Goal: Task Accomplishment & Management: Manage account settings

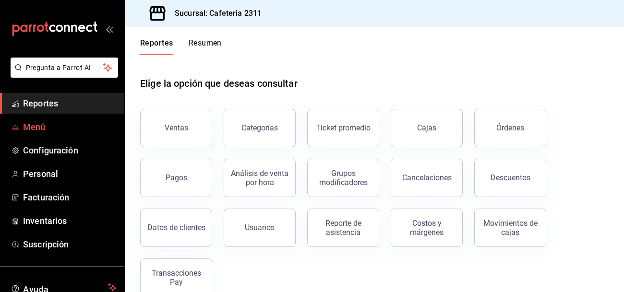
click at [34, 131] on span "Menú" at bounding box center [70, 127] width 94 height 13
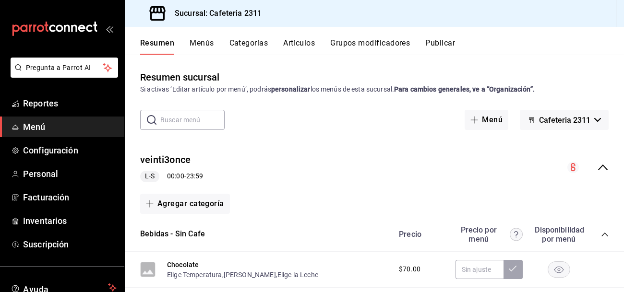
click at [607, 173] on icon "collapse-menu-row" at bounding box center [603, 168] width 12 height 12
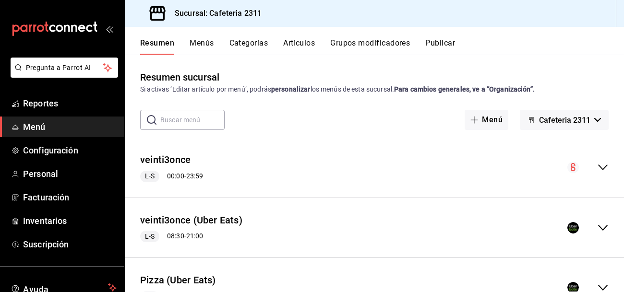
click at [602, 165] on icon "collapse-menu-row" at bounding box center [603, 168] width 12 height 12
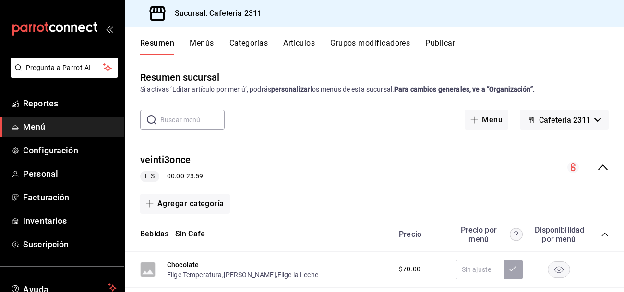
click at [203, 46] on button "Menús" at bounding box center [202, 46] width 24 height 16
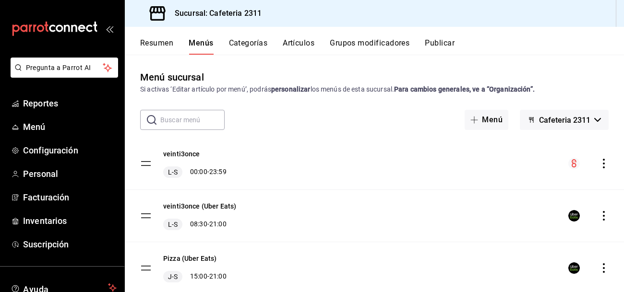
click at [602, 163] on icon "actions" at bounding box center [604, 164] width 10 height 10
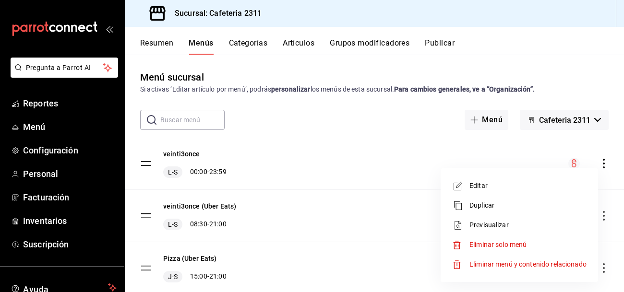
click at [504, 223] on span "Previsualizar" at bounding box center [528, 225] width 117 height 10
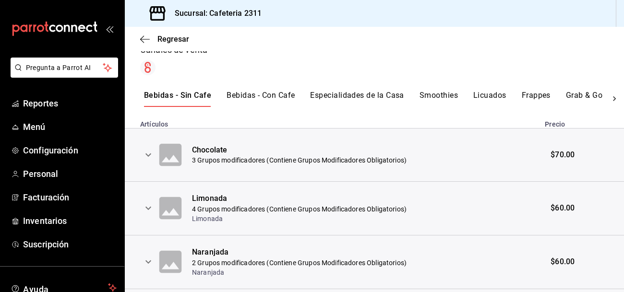
scroll to position [161, 0]
click at [150, 151] on icon "expand row" at bounding box center [149, 155] width 12 height 12
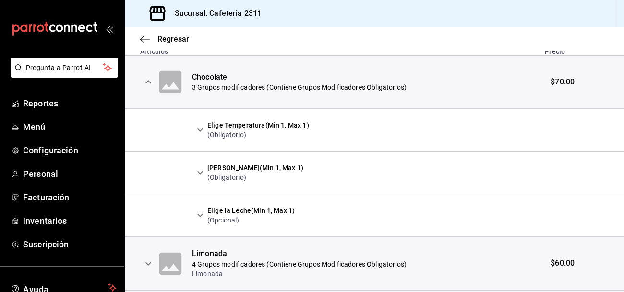
scroll to position [235, 0]
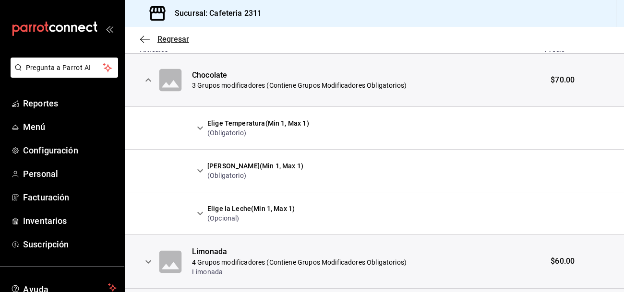
click at [146, 41] on icon "button" at bounding box center [145, 39] width 10 height 9
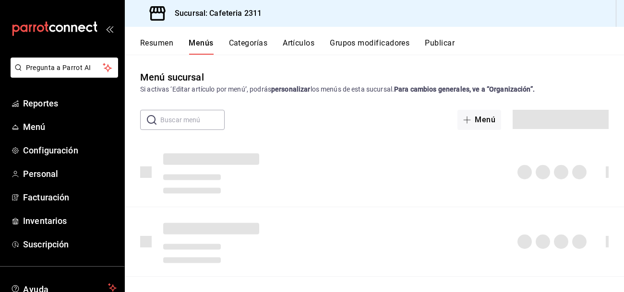
click at [146, 41] on button "Resumen" at bounding box center [156, 46] width 33 height 16
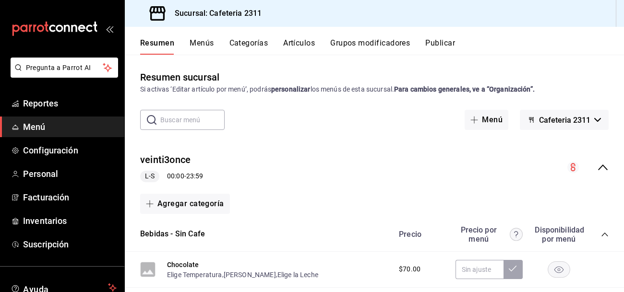
click at [247, 45] on button "Categorías" at bounding box center [249, 46] width 39 height 16
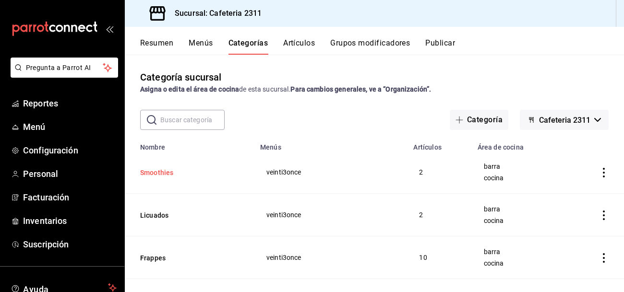
click at [151, 168] on button "Smoothies" at bounding box center [188, 173] width 96 height 10
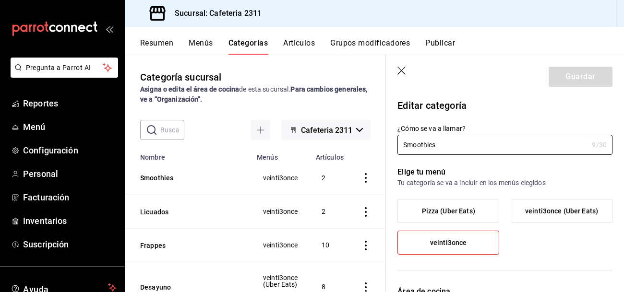
click at [401, 69] on icon "button" at bounding box center [403, 72] width 10 height 10
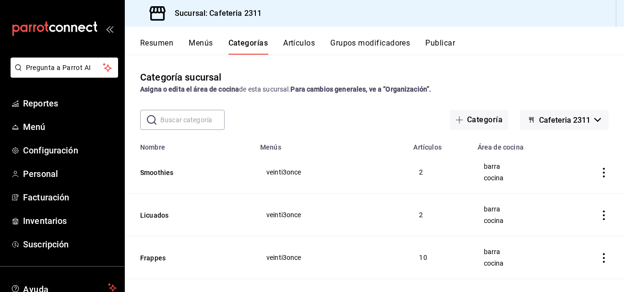
click at [602, 170] on icon "actions" at bounding box center [604, 173] width 10 height 10
click at [199, 43] on div at bounding box center [312, 146] width 624 height 292
click at [199, 43] on button "Menús" at bounding box center [201, 46] width 24 height 16
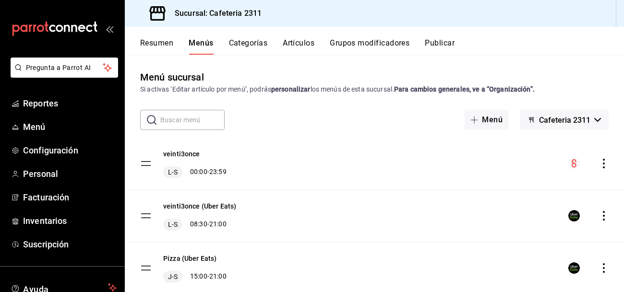
click at [603, 162] on icon "actions" at bounding box center [604, 164] width 10 height 10
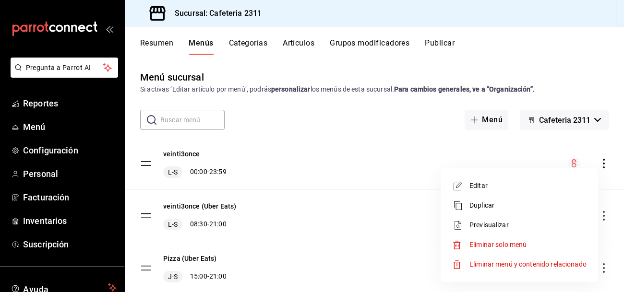
click at [499, 224] on span "Previsualizar" at bounding box center [528, 225] width 117 height 10
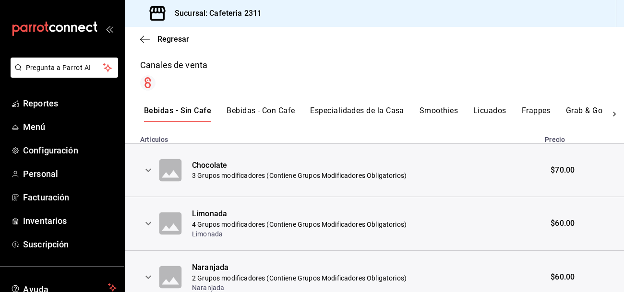
scroll to position [146, 0]
click at [150, 172] on icon "expand row" at bounding box center [149, 170] width 12 height 12
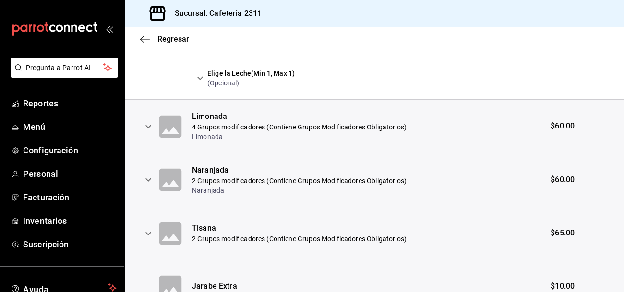
scroll to position [372, 0]
click at [148, 126] on icon "expand row" at bounding box center [149, 125] width 6 height 3
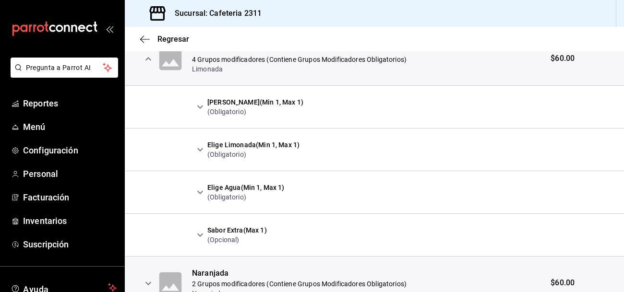
scroll to position [440, 0]
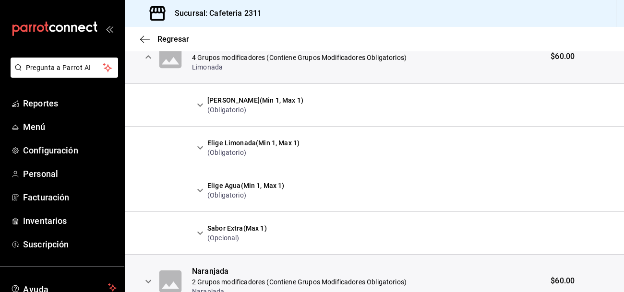
click at [195, 104] on icon "expand row" at bounding box center [200, 105] width 12 height 12
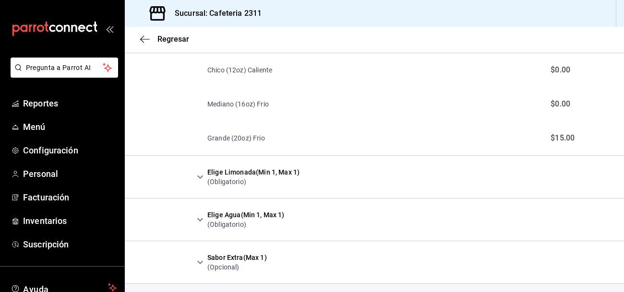
scroll to position [515, 0]
click at [202, 180] on icon "expand row" at bounding box center [200, 176] width 12 height 12
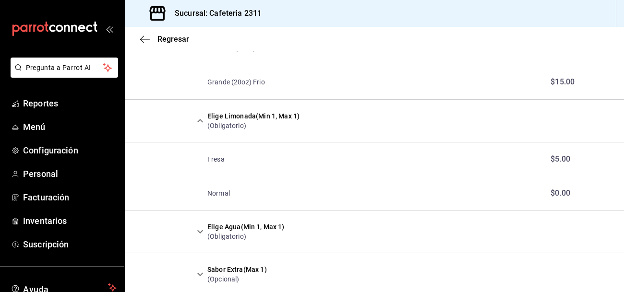
scroll to position [571, 0]
click at [205, 230] on icon "expand row" at bounding box center [200, 231] width 12 height 12
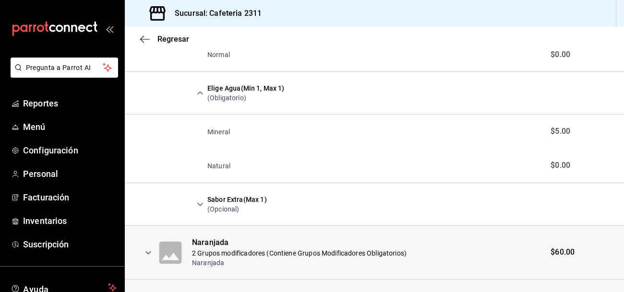
scroll to position [711, 0]
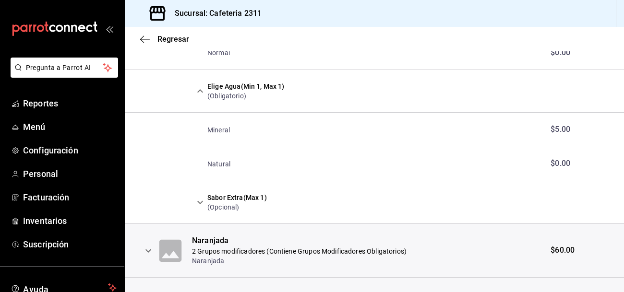
click at [200, 199] on icon "expand row" at bounding box center [200, 203] width 12 height 12
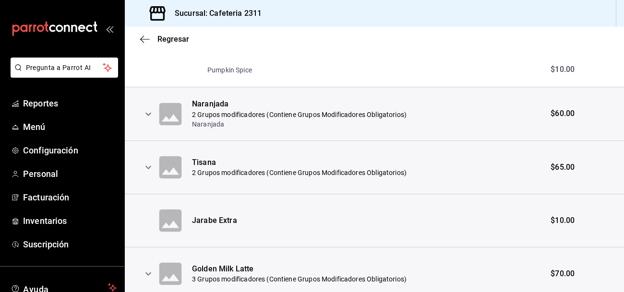
scroll to position [1155, 0]
click at [147, 116] on icon "expand row" at bounding box center [149, 114] width 12 height 12
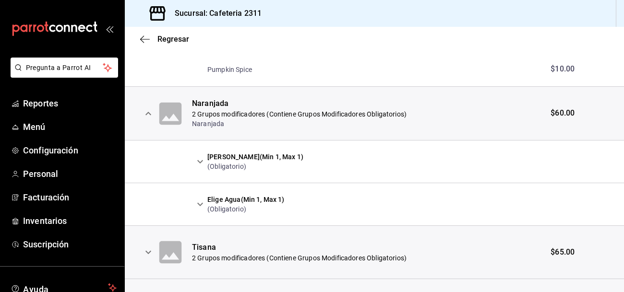
click at [204, 159] on icon "expand row" at bounding box center [200, 162] width 12 height 12
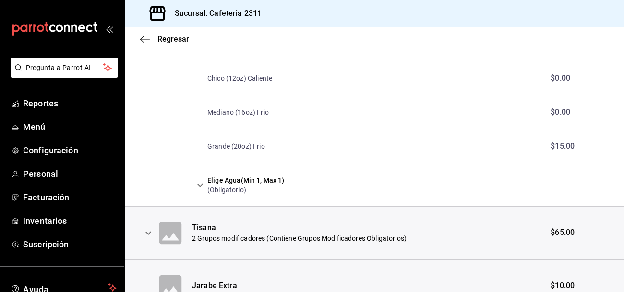
scroll to position [1278, 0]
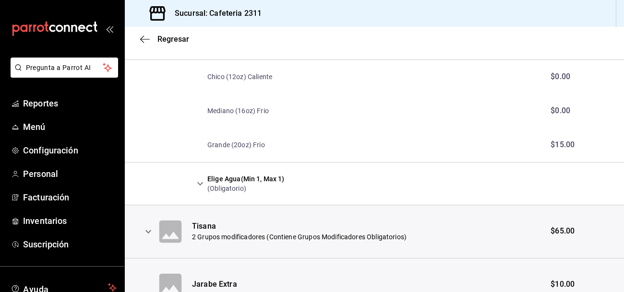
click at [203, 180] on icon "expand row" at bounding box center [200, 184] width 12 height 12
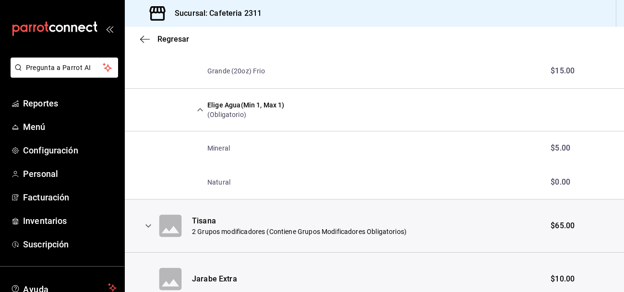
scroll to position [1353, 0]
click at [178, 229] on icon at bounding box center [170, 226] width 23 height 23
click at [146, 227] on icon "expand row" at bounding box center [149, 226] width 12 height 12
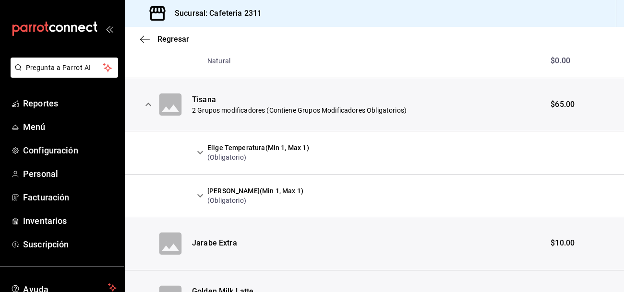
scroll to position [1479, 0]
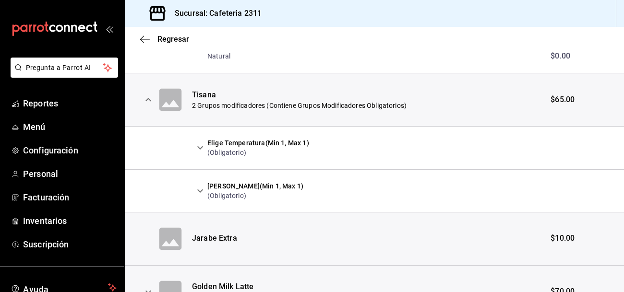
click at [201, 144] on icon "expand row" at bounding box center [200, 148] width 12 height 12
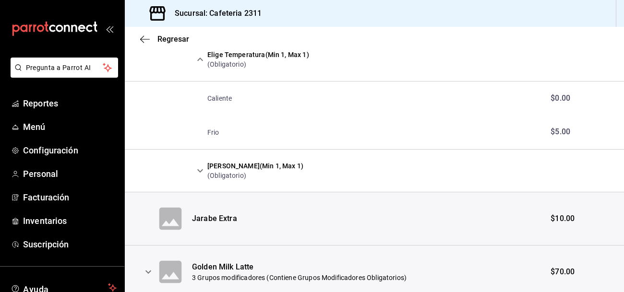
scroll to position [1568, 0]
click at [199, 170] on icon "expand row" at bounding box center [200, 170] width 6 height 3
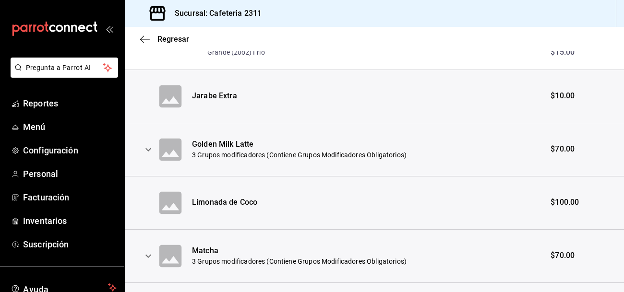
scroll to position [1795, 0]
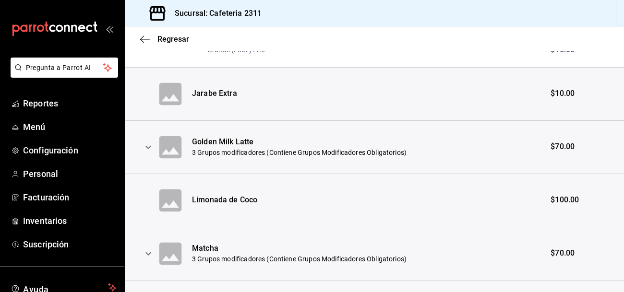
click at [150, 149] on icon "expand row" at bounding box center [149, 148] width 12 height 12
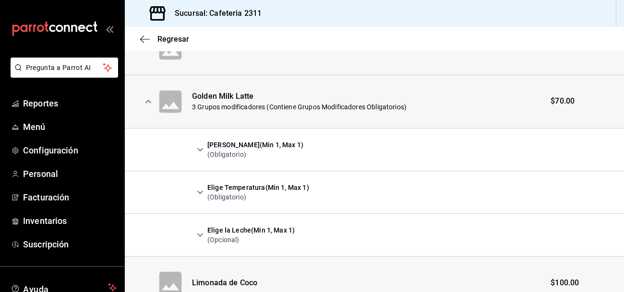
scroll to position [1842, 0]
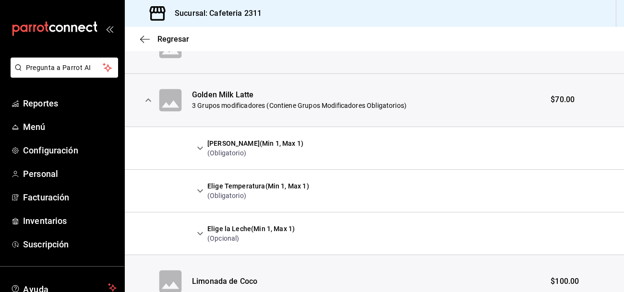
click at [204, 146] on icon "expand row" at bounding box center [200, 149] width 12 height 12
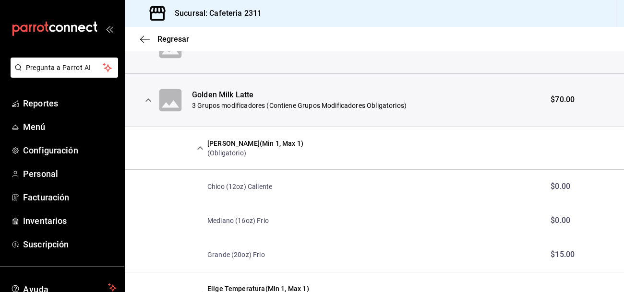
click at [204, 146] on icon "expand row" at bounding box center [200, 149] width 12 height 12
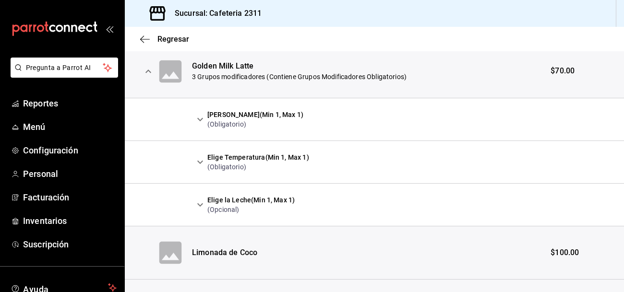
scroll to position [1872, 0]
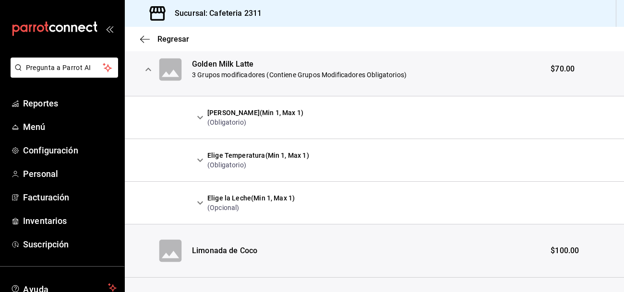
click at [203, 112] on icon "expand row" at bounding box center [200, 118] width 12 height 12
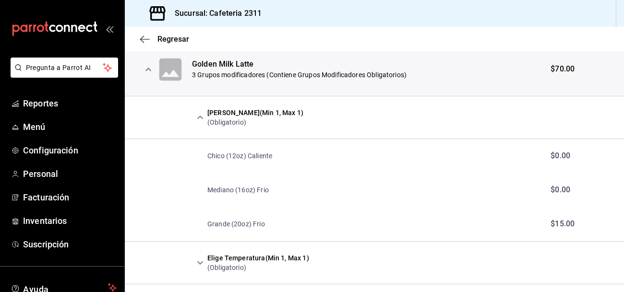
click at [202, 261] on icon "expand row" at bounding box center [200, 262] width 6 height 3
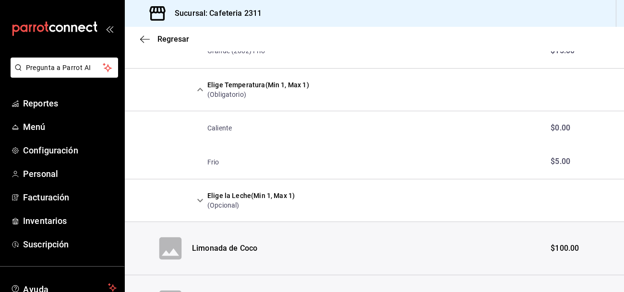
scroll to position [2047, 0]
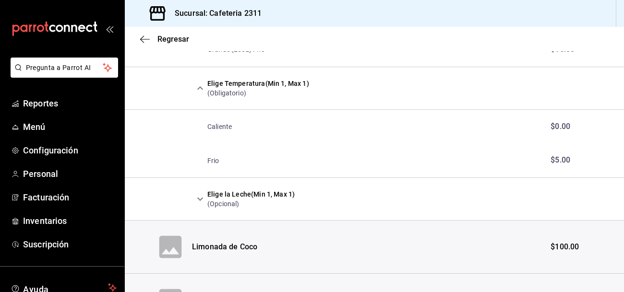
click at [201, 198] on icon "expand row" at bounding box center [200, 199] width 6 height 3
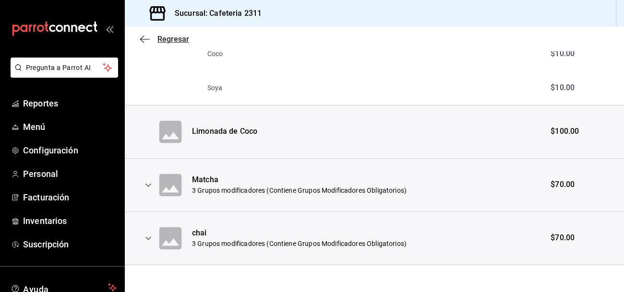
scroll to position [2369, 0]
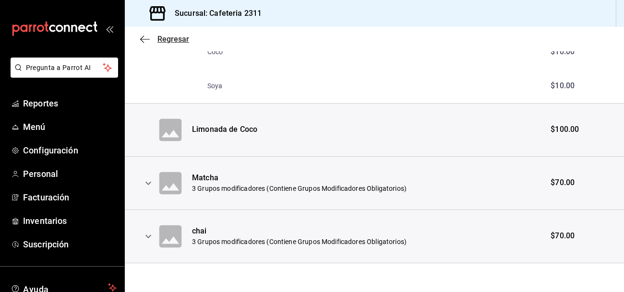
click at [165, 42] on span "Regresar" at bounding box center [174, 39] width 32 height 9
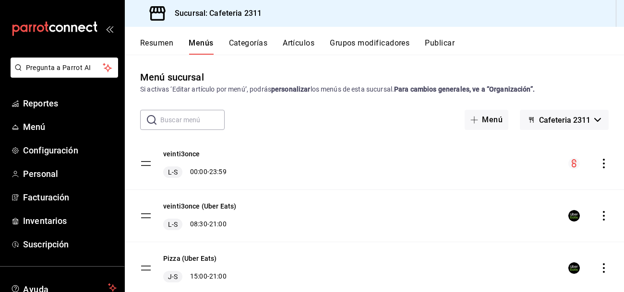
click at [293, 42] on button "Artículos" at bounding box center [299, 46] width 32 height 16
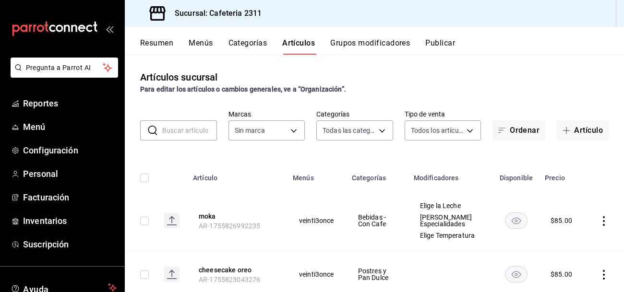
type input "536a82a5-983a-43ec-b1be-69caf506a0f5,2d541d84-83a7-4f98-a380-61900af1125d,575e2…"
type input "85018aa7-d10e-4b77-9d87-cba6278a116b"
click at [191, 127] on input "text" at bounding box center [189, 130] width 55 height 19
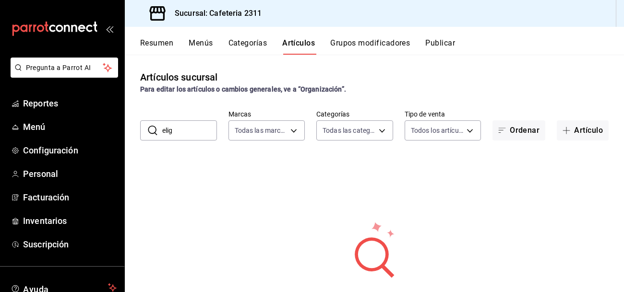
click at [191, 127] on input "elig" at bounding box center [189, 130] width 55 height 19
type input "e"
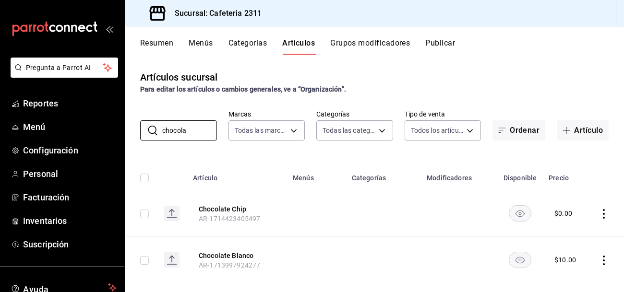
type input "chocolate"
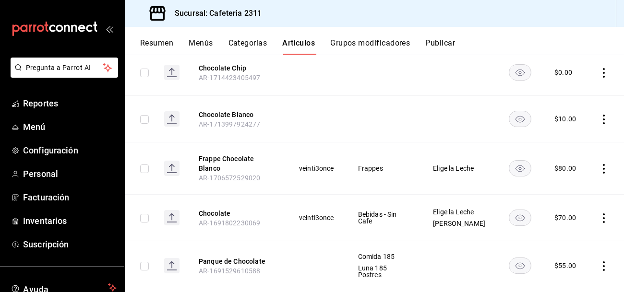
scroll to position [159, 0]
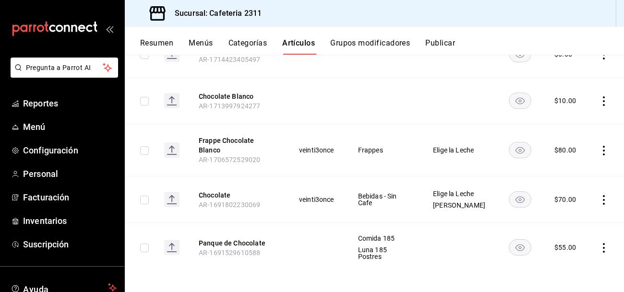
click at [604, 195] on icon "actions" at bounding box center [604, 200] width 10 height 10
click at [207, 189] on div at bounding box center [312, 146] width 624 height 292
click at [211, 191] on button "Chocolate" at bounding box center [237, 196] width 77 height 10
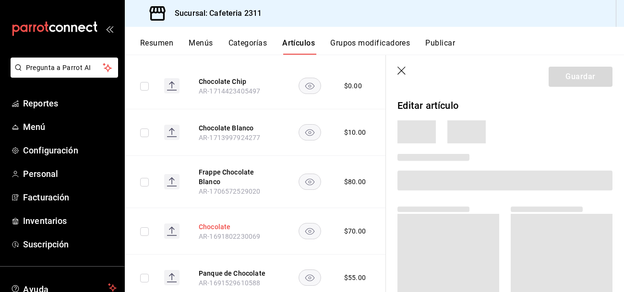
scroll to position [154, 0]
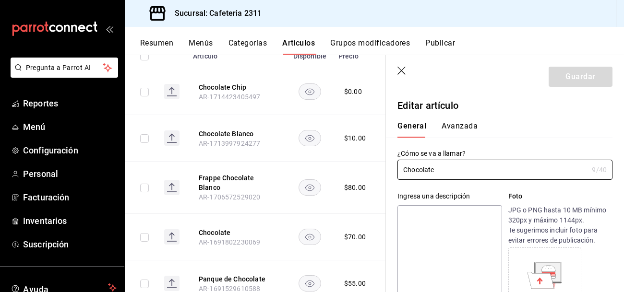
type input "$70.00"
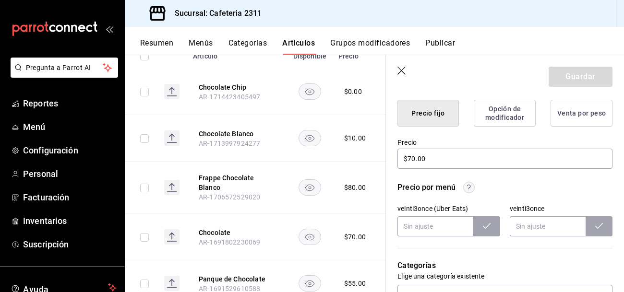
scroll to position [251, 0]
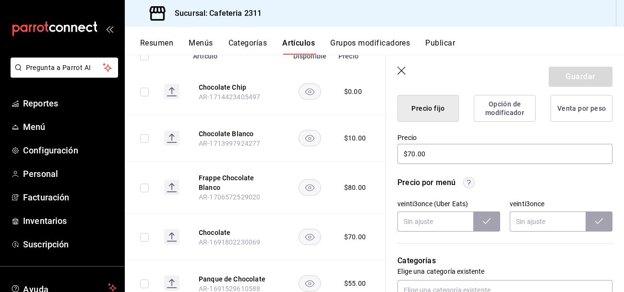
click at [496, 112] on button "Opción de modificador" at bounding box center [505, 108] width 62 height 27
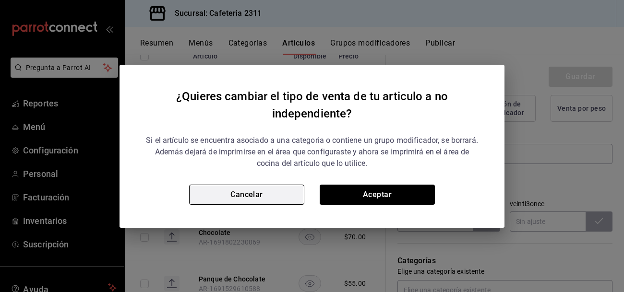
click at [271, 194] on button "Cancelar" at bounding box center [246, 195] width 115 height 20
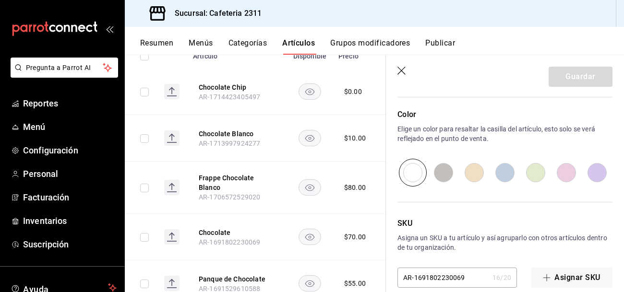
scroll to position [629, 0]
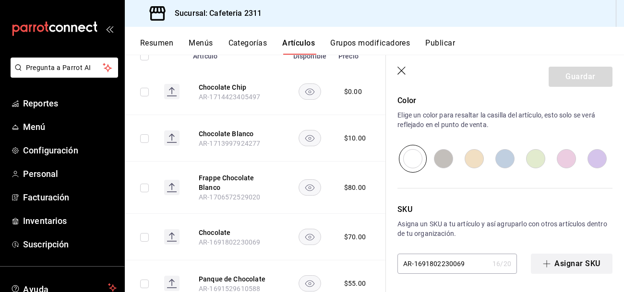
click at [571, 263] on button "Asignar SKU" at bounding box center [572, 264] width 82 height 20
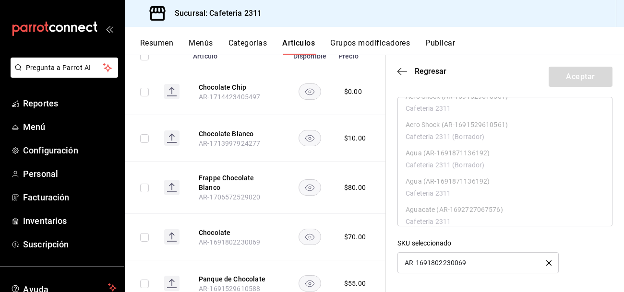
scroll to position [0, 0]
click at [430, 69] on span "Regresar" at bounding box center [431, 71] width 32 height 9
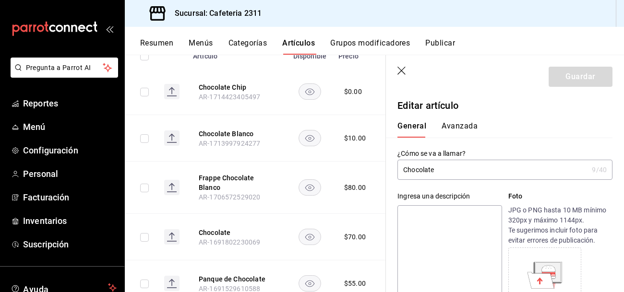
click at [459, 129] on button "Avanzada" at bounding box center [460, 129] width 36 height 16
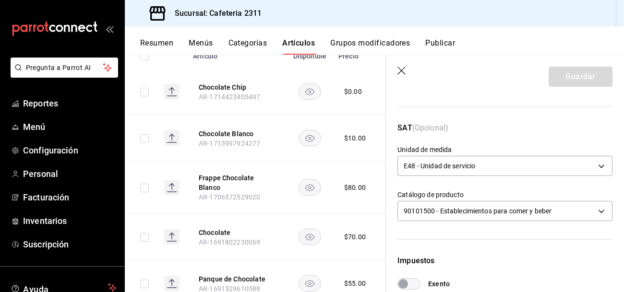
scroll to position [136, 0]
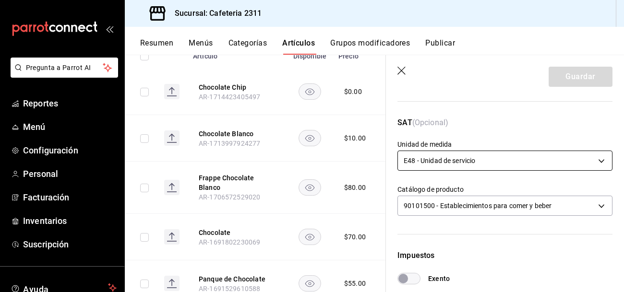
click at [586, 160] on body "Pregunta a Parrot AI Reportes Menú Configuración Personal Facturación Inventari…" at bounding box center [312, 146] width 624 height 292
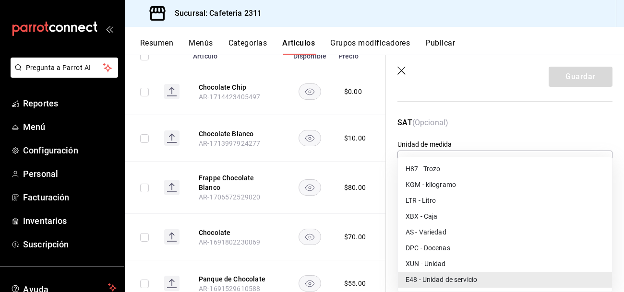
click at [493, 278] on li "E48 - Unidad de servicio" at bounding box center [505, 280] width 214 height 16
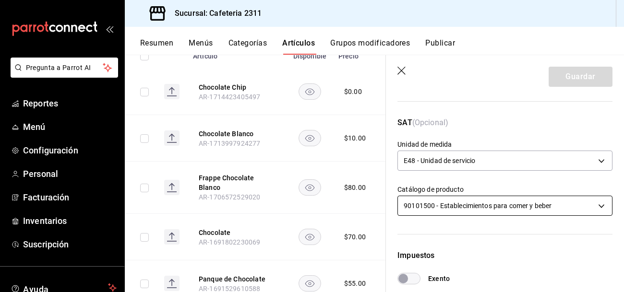
click at [591, 205] on body "Pregunta a Parrot AI Reportes Menú Configuración Personal Facturación Inventari…" at bounding box center [312, 146] width 624 height 292
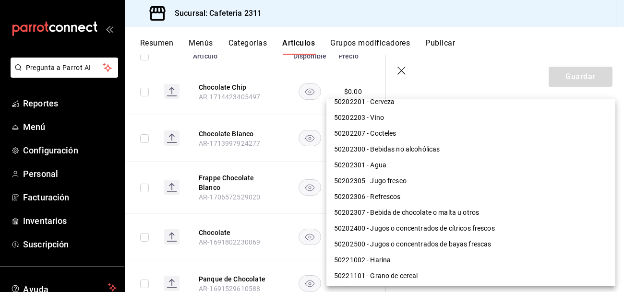
scroll to position [817, 0]
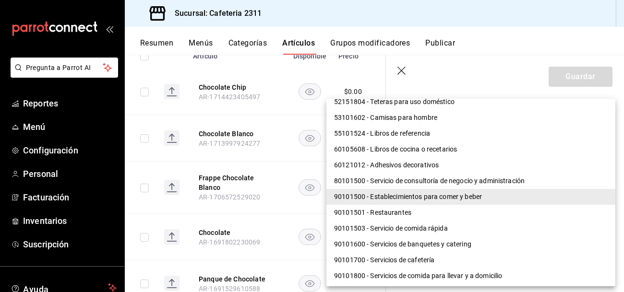
click at [402, 72] on div at bounding box center [312, 146] width 624 height 292
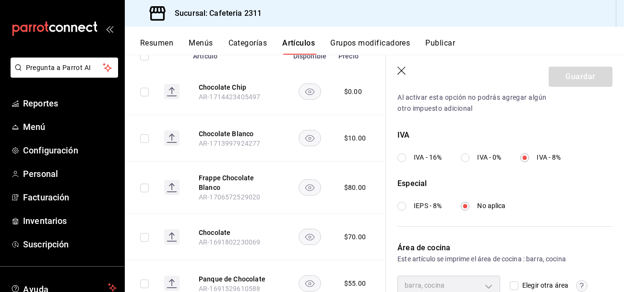
scroll to position [331, 0]
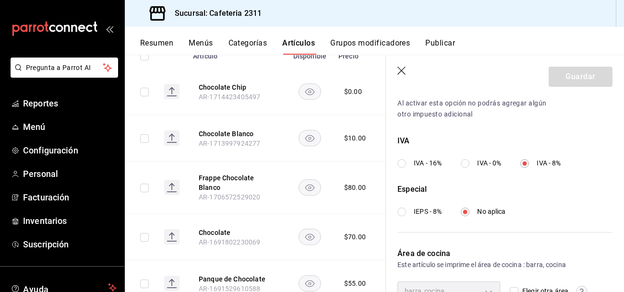
click at [465, 159] on input "IVA - 0%" at bounding box center [465, 163] width 9 height 9
radio input "true"
click at [565, 76] on button "Guardar" at bounding box center [581, 77] width 64 height 20
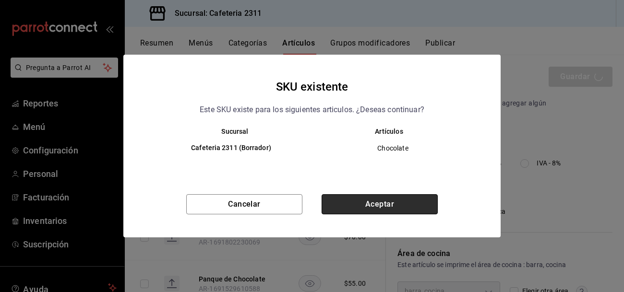
click at [378, 205] on button "Aceptar" at bounding box center [380, 204] width 116 height 20
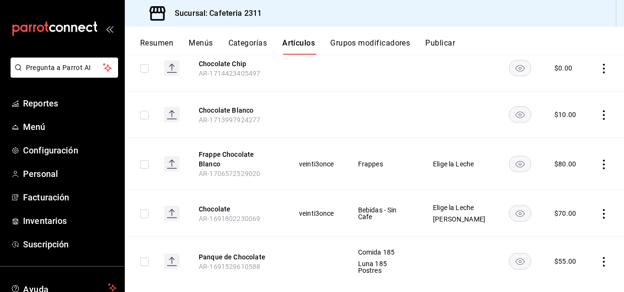
scroll to position [159, 0]
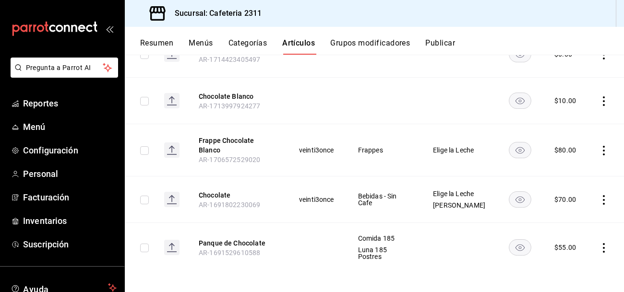
click at [143, 196] on input "checkbox" at bounding box center [144, 200] width 9 height 9
checkbox input "true"
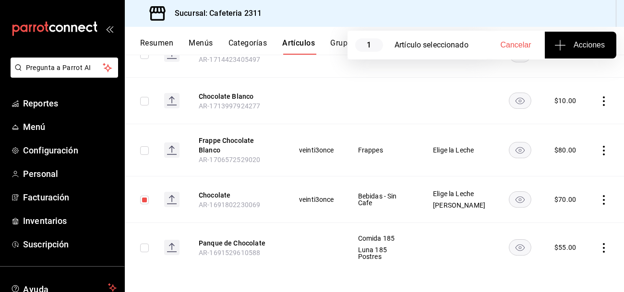
click at [572, 44] on span "Acciones" at bounding box center [581, 45] width 49 height 12
click at [562, 79] on span "Agregar tipo" at bounding box center [580, 75] width 57 height 10
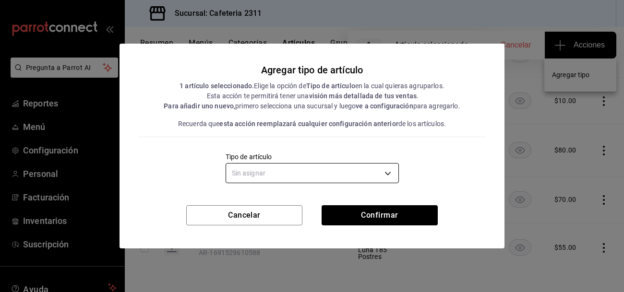
click at [346, 174] on body "Pregunta a Parrot AI Reportes Menú Configuración Personal Facturación Inventari…" at bounding box center [312, 146] width 624 height 292
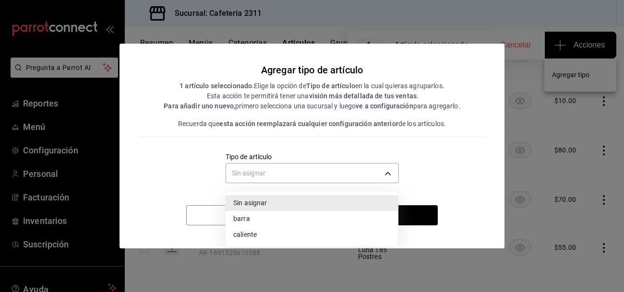
click at [314, 221] on li "barra" at bounding box center [312, 219] width 172 height 16
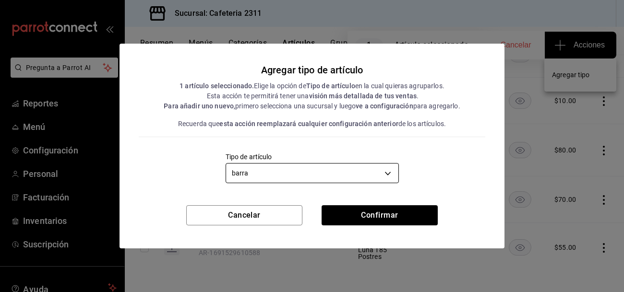
click at [371, 178] on body "Pregunta a Parrot AI Reportes Menú Configuración Personal Facturación Inventari…" at bounding box center [312, 146] width 624 height 292
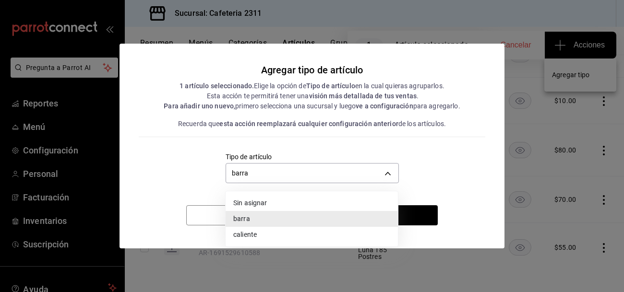
click at [283, 232] on li "caliente" at bounding box center [312, 235] width 172 height 16
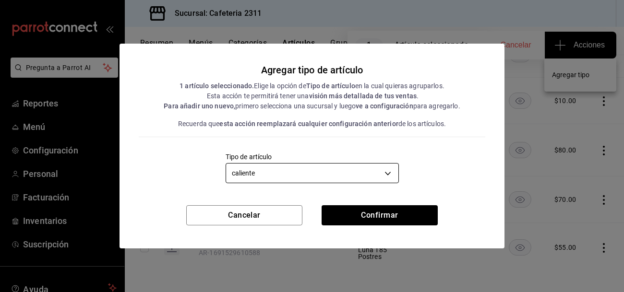
click at [321, 176] on body "Pregunta a Parrot AI Reportes Menú Configuración Personal Facturación Inventari…" at bounding box center [312, 146] width 624 height 292
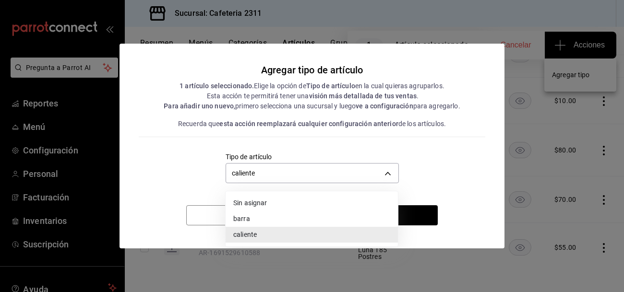
click at [286, 217] on li "barra" at bounding box center [312, 219] width 172 height 16
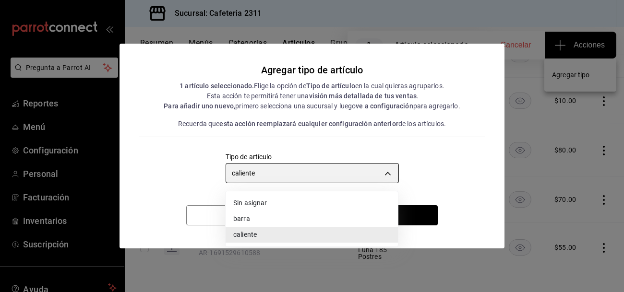
type input "b95dd781-3704-4005-bad2-5f9201e0e65d"
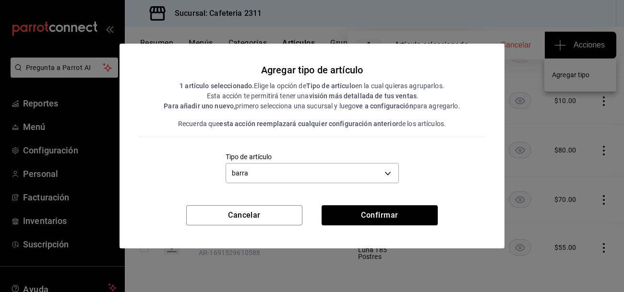
click at [389, 226] on div "Cancelar Confirmar" at bounding box center [312, 227] width 385 height 43
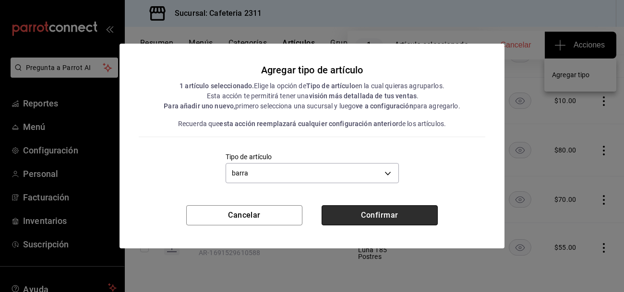
click at [389, 222] on button "Confirmar" at bounding box center [380, 216] width 116 height 20
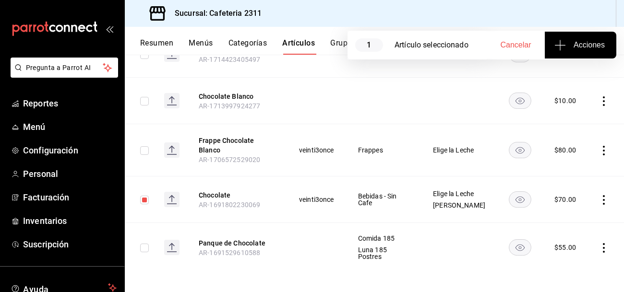
click at [195, 42] on button "Menús" at bounding box center [201, 46] width 24 height 16
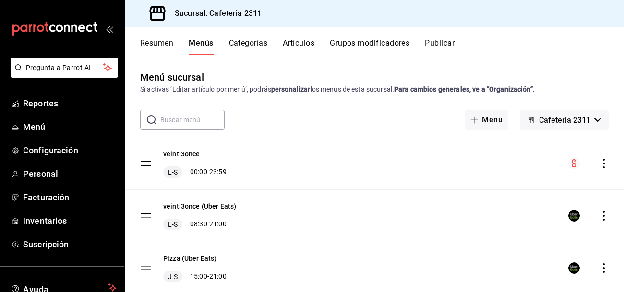
click at [296, 43] on button "Artículos" at bounding box center [299, 46] width 32 height 16
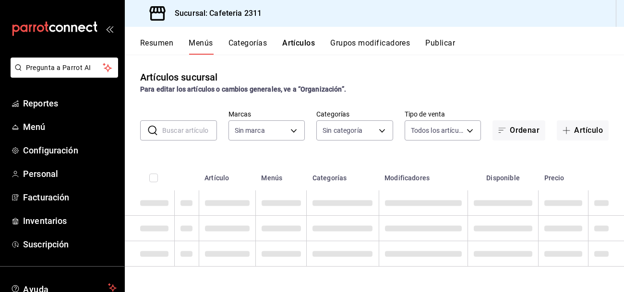
click at [353, 39] on button "Grupos modificadores" at bounding box center [370, 46] width 80 height 16
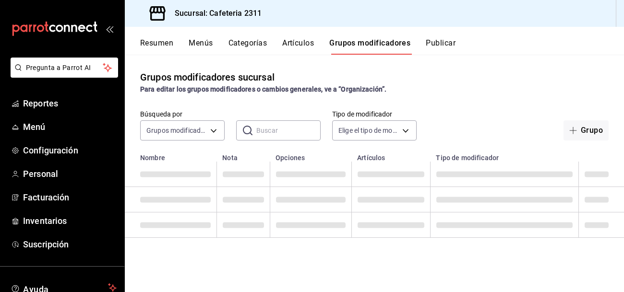
click at [298, 43] on button "Artículos" at bounding box center [298, 46] width 32 height 16
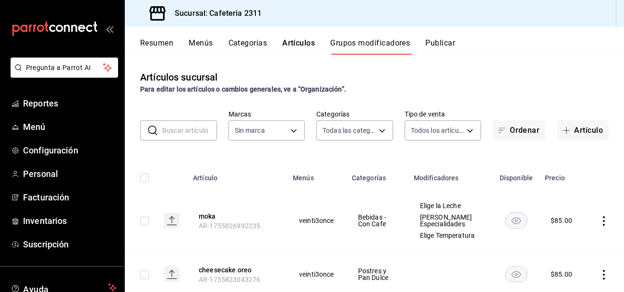
click at [195, 131] on input "text" at bounding box center [189, 130] width 55 height 19
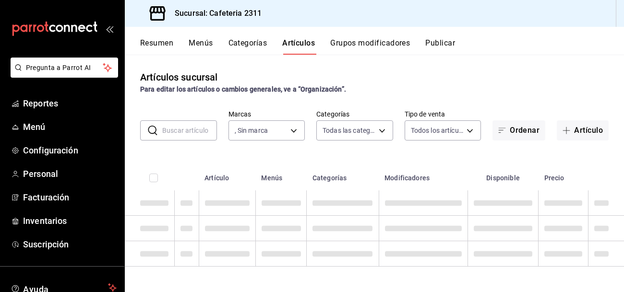
type input "85018aa7-d10e-4b77-9d87-cba6278a116b"
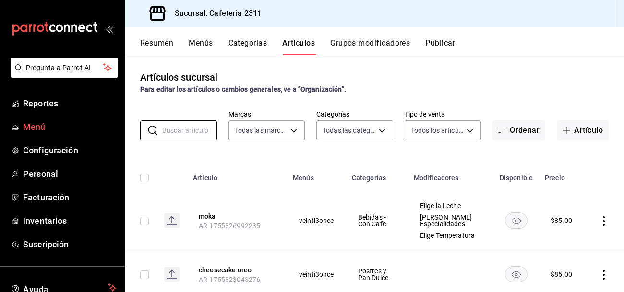
click at [44, 128] on span "Menú" at bounding box center [70, 127] width 94 height 13
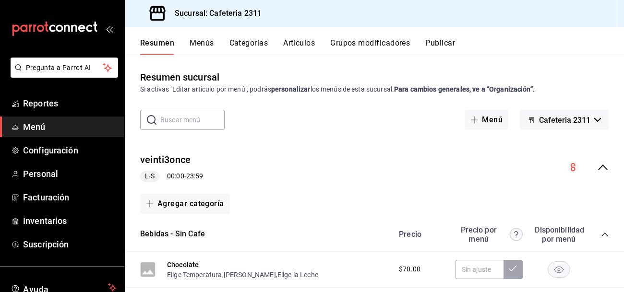
click at [199, 42] on button "Menús" at bounding box center [202, 46] width 24 height 16
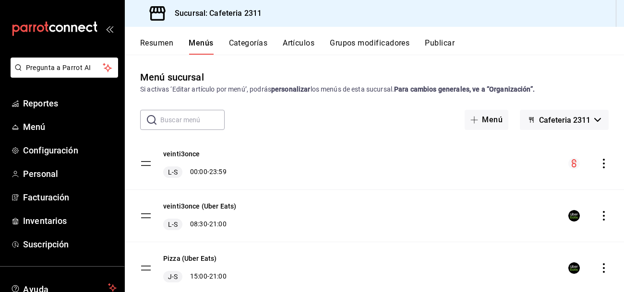
click at [603, 164] on icon "actions" at bounding box center [604, 164] width 10 height 10
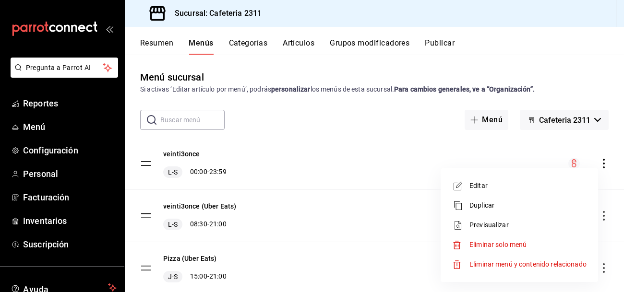
click at [495, 186] on span "Editar" at bounding box center [528, 186] width 117 height 10
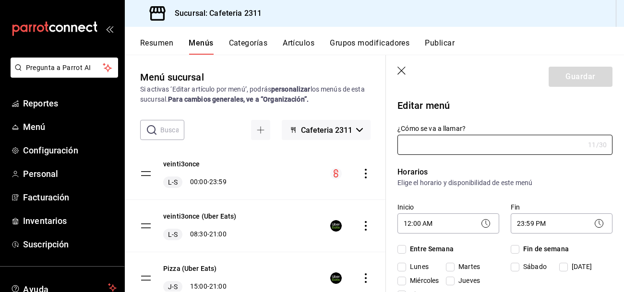
type input "veinti3once"
checkbox input "true"
type input "01691538120891"
checkbox input "true"
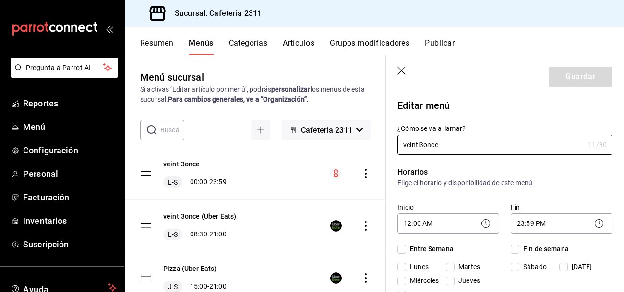
checkbox input "true"
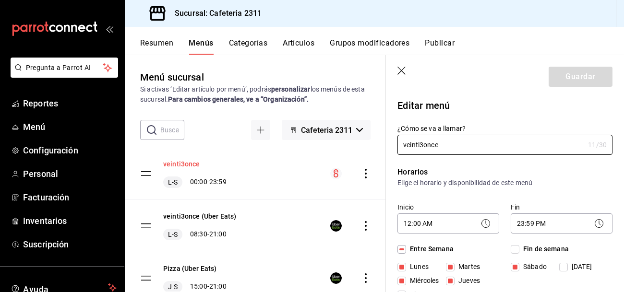
click at [183, 165] on button "veinti3once" at bounding box center [181, 164] width 37 height 10
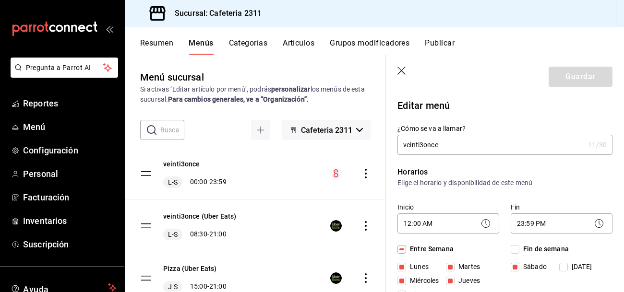
click at [367, 179] on div "menu-maker-table" at bounding box center [350, 174] width 40 height 12
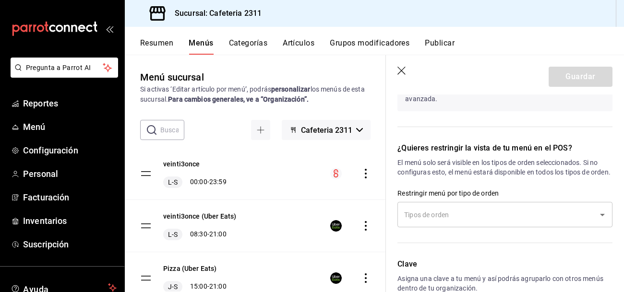
scroll to position [961, 0]
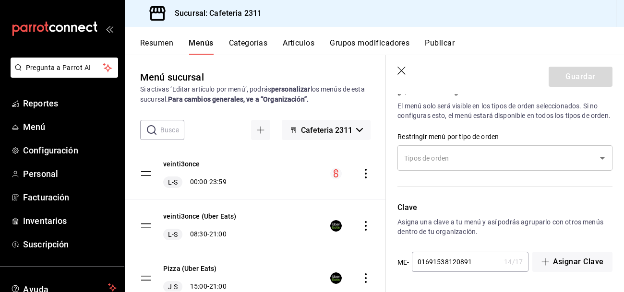
click at [246, 38] on button "Categorías" at bounding box center [248, 46] width 39 height 16
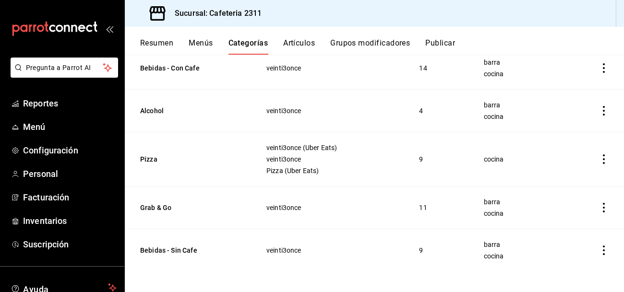
scroll to position [388, 0]
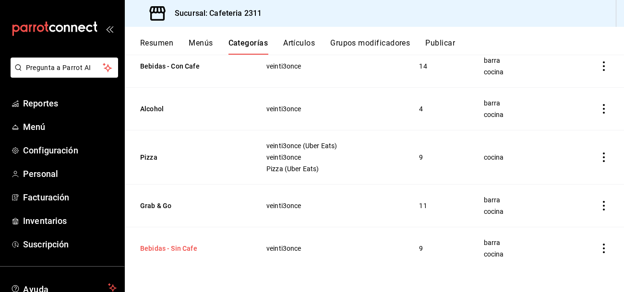
click at [175, 248] on button "Bebidas - Sin Cafe" at bounding box center [188, 249] width 96 height 10
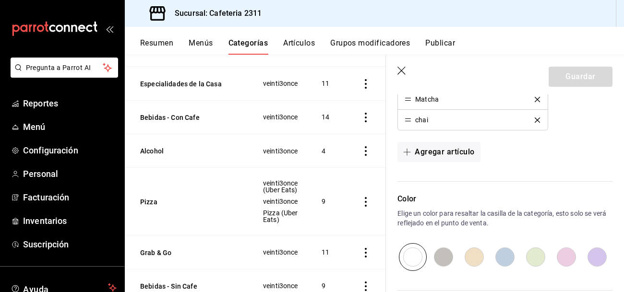
scroll to position [343, 0]
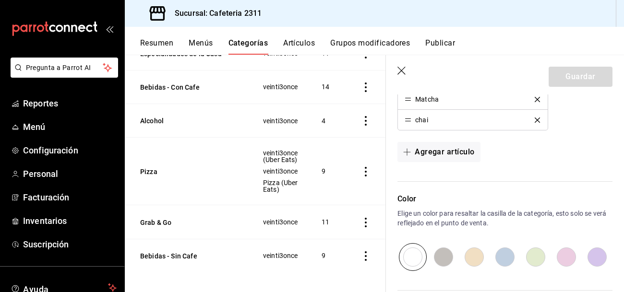
click at [365, 84] on icon "actions" at bounding box center [366, 88] width 10 height 10
click at [366, 251] on div at bounding box center [312, 146] width 624 height 292
click at [364, 254] on icon "actions" at bounding box center [366, 257] width 10 height 10
click at [341, 230] on span "Editar" at bounding box center [337, 228] width 25 height 10
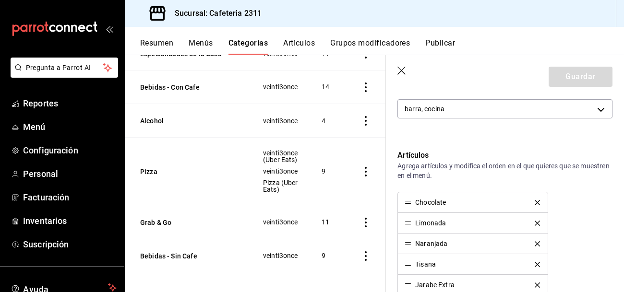
scroll to position [0, 0]
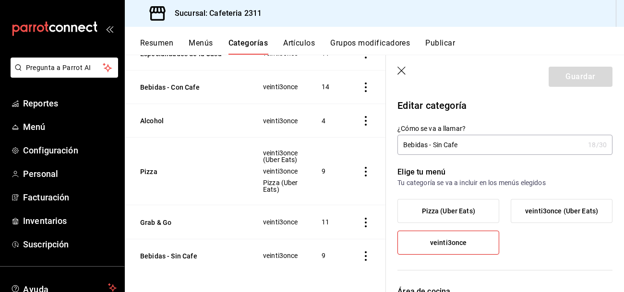
click at [305, 44] on button "Artículos" at bounding box center [299, 46] width 32 height 16
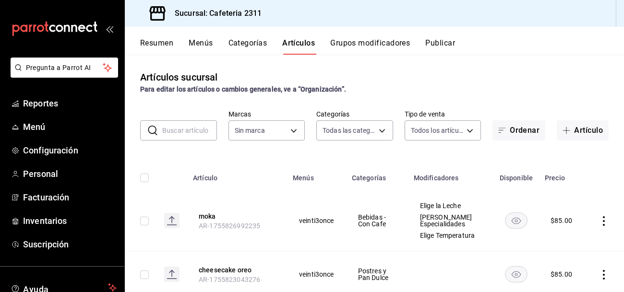
type input "536a82a5-983a-43ec-b1be-69caf506a0f5,2d541d84-83a7-4f98-a380-61900af1125d,575e2…"
type input "85018aa7-d10e-4b77-9d87-cba6278a116b"
click at [190, 134] on input "text" at bounding box center [189, 130] width 55 height 19
type input "chocolate"
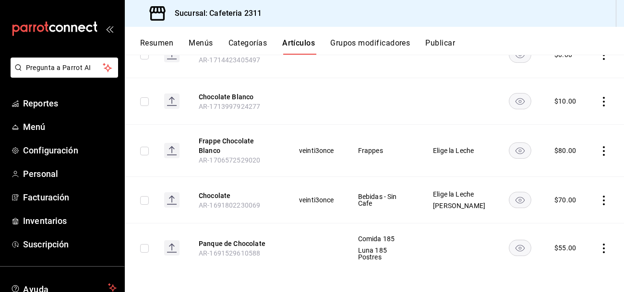
scroll to position [159, 0]
click at [217, 193] on button "Chocolate" at bounding box center [237, 196] width 77 height 10
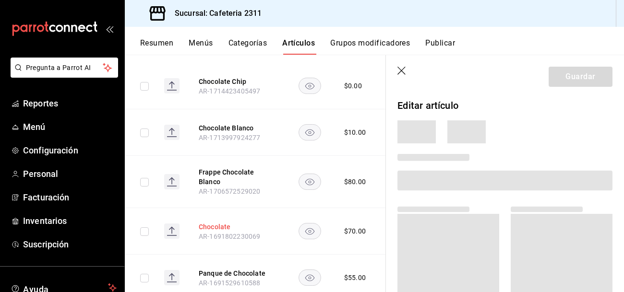
scroll to position [154, 0]
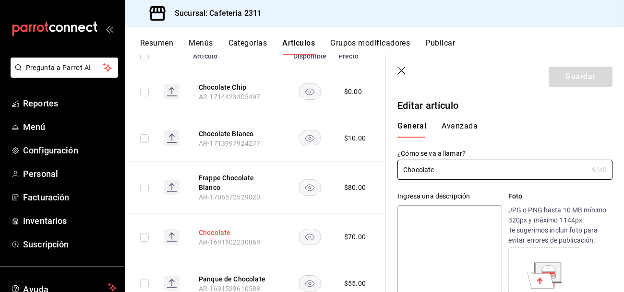
type input "$70.00"
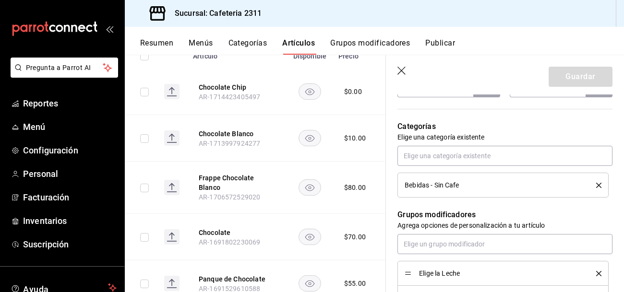
scroll to position [0, 0]
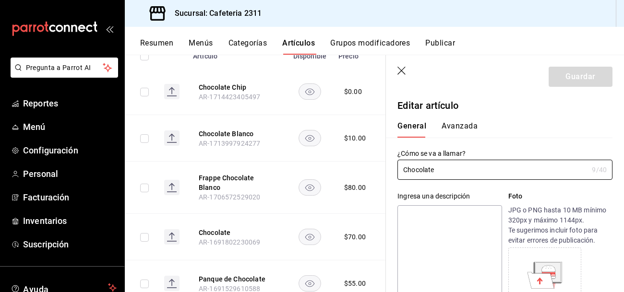
click at [447, 123] on button "Avanzada" at bounding box center [460, 129] width 36 height 16
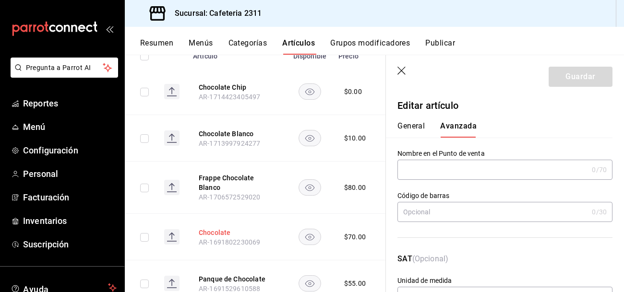
click at [212, 228] on button "Chocolate" at bounding box center [237, 233] width 77 height 10
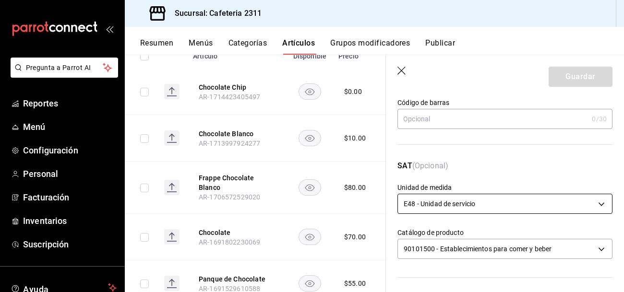
scroll to position [95, 0]
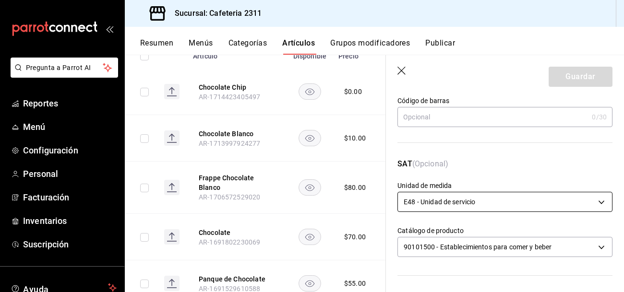
click at [575, 201] on body "Pregunta a Parrot AI Reportes Menú Configuración Personal Facturación Inventari…" at bounding box center [312, 146] width 624 height 292
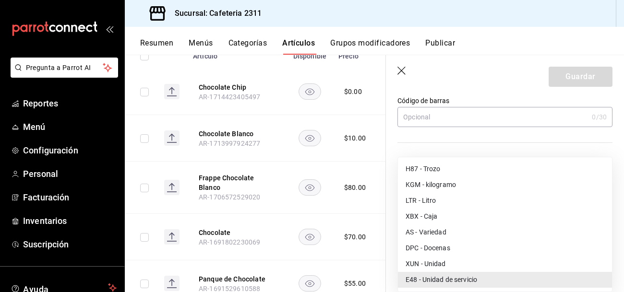
click at [550, 46] on div at bounding box center [312, 146] width 624 height 292
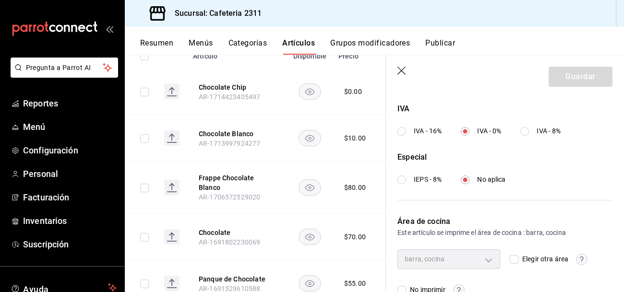
scroll to position [385, 0]
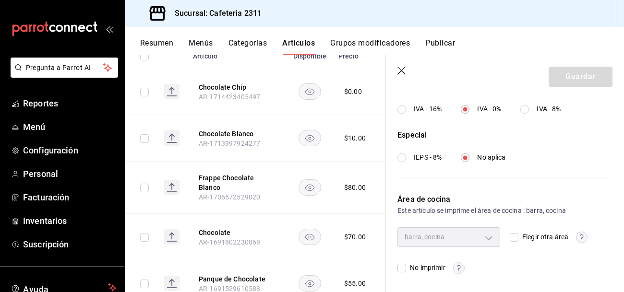
click at [518, 238] on input "Elegir otra área" at bounding box center [514, 237] width 9 height 9
checkbox input "true"
click at [449, 238] on body "Pregunta a Parrot AI Reportes Menú Configuración Personal Facturación Inventari…" at bounding box center [312, 146] width 624 height 292
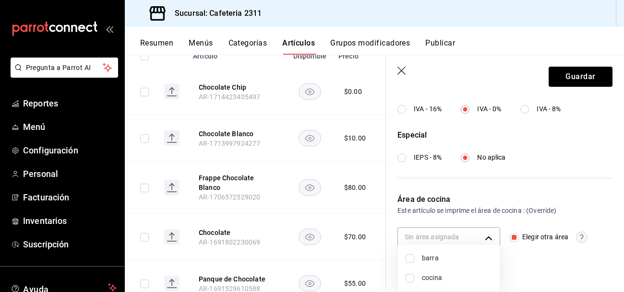
click at [412, 261] on input "checkbox" at bounding box center [410, 259] width 9 height 9
checkbox input "true"
type input "0eda6c41-e762-44a1-b63b-49598a9f8d61"
click at [412, 279] on input "checkbox" at bounding box center [410, 278] width 9 height 9
checkbox input "true"
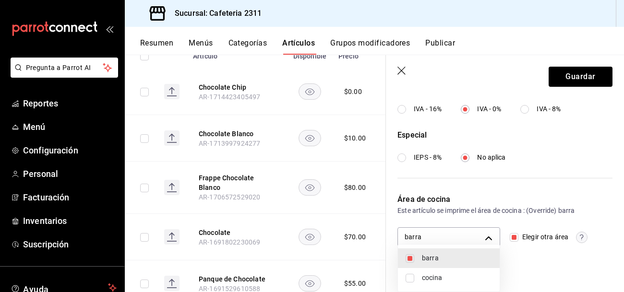
type input "0eda6c41-e762-44a1-b63b-49598a9f8d61,ac043bc9-970d-4999-bbae-96d181bffabf"
click at [515, 239] on div at bounding box center [312, 146] width 624 height 292
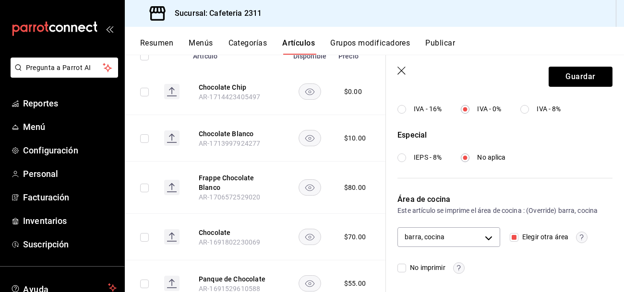
click at [513, 237] on input "Elegir otra área" at bounding box center [514, 237] width 9 height 9
checkbox input "false"
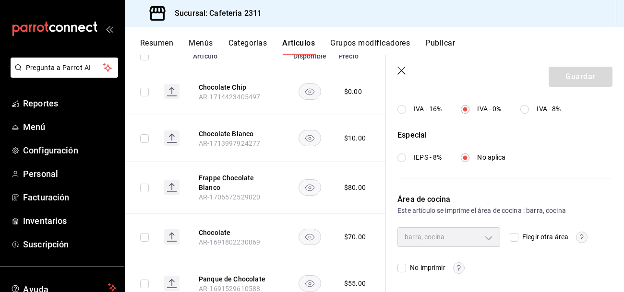
click at [485, 240] on div "barra, cocina" at bounding box center [449, 237] width 103 height 19
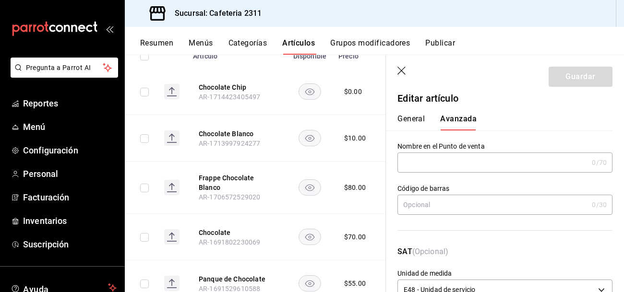
scroll to position [0, 0]
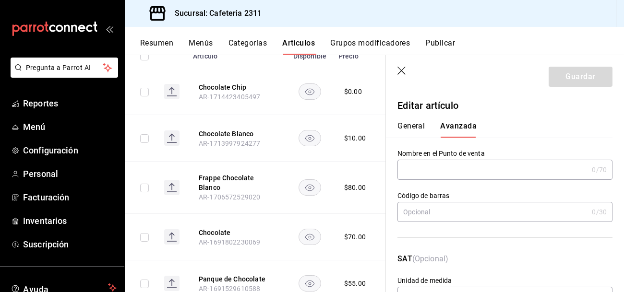
click at [414, 125] on button "General" at bounding box center [411, 129] width 27 height 16
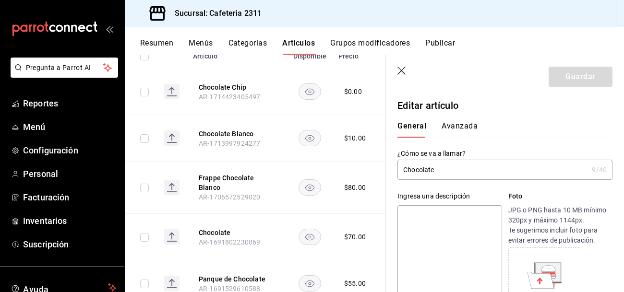
click at [475, 172] on input "Chocolate" at bounding box center [493, 169] width 191 height 19
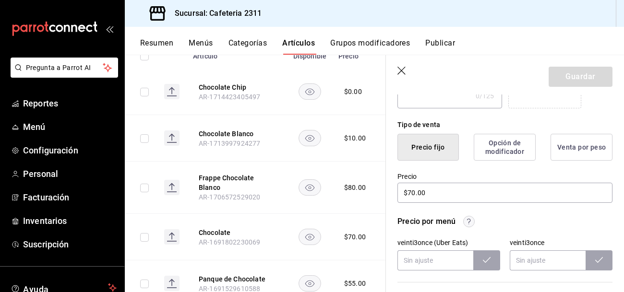
scroll to position [214, 0]
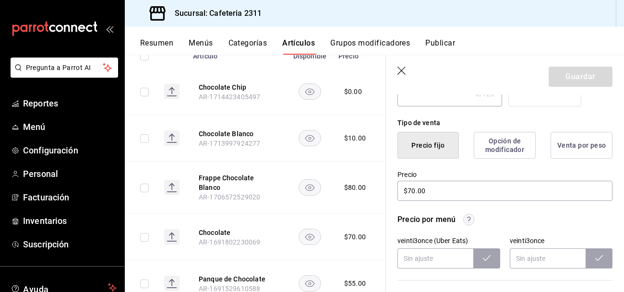
click at [500, 149] on button "Opción de modificador" at bounding box center [505, 145] width 62 height 27
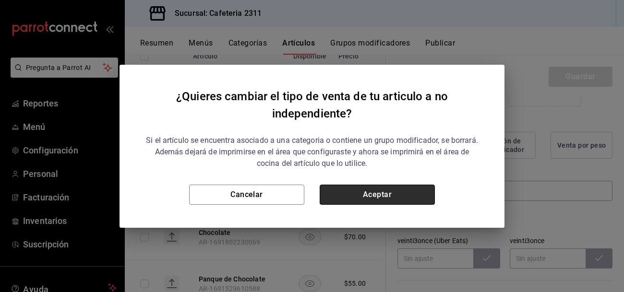
click at [337, 203] on button "Aceptar" at bounding box center [377, 195] width 115 height 20
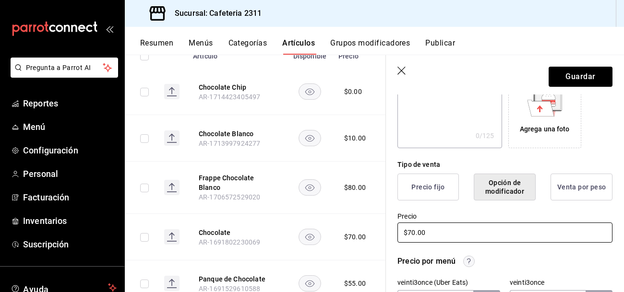
scroll to position [171, 0]
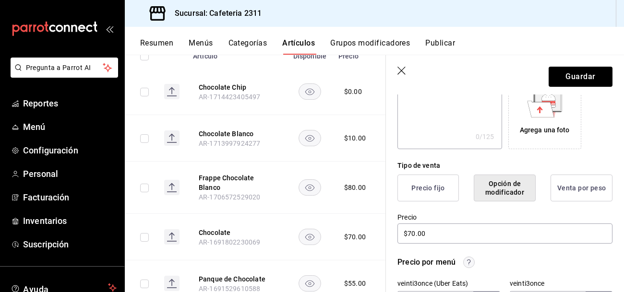
click at [512, 186] on button "Opción de modificador" at bounding box center [505, 188] width 62 height 27
click at [585, 71] on button "Guardar" at bounding box center [581, 77] width 64 height 20
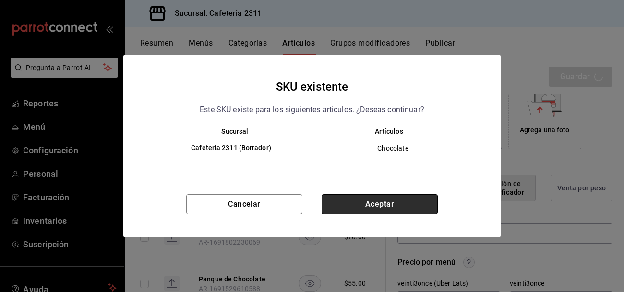
click at [374, 207] on button "Aceptar" at bounding box center [380, 204] width 116 height 20
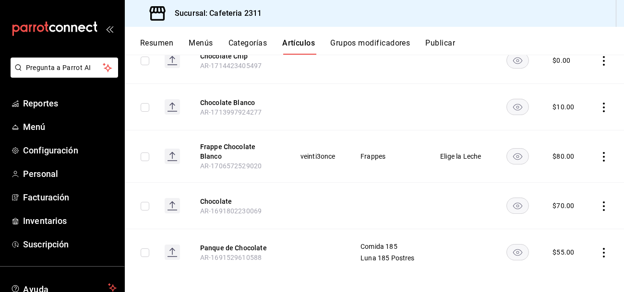
scroll to position [154, 0]
click at [217, 196] on button "Chocolate" at bounding box center [238, 201] width 77 height 10
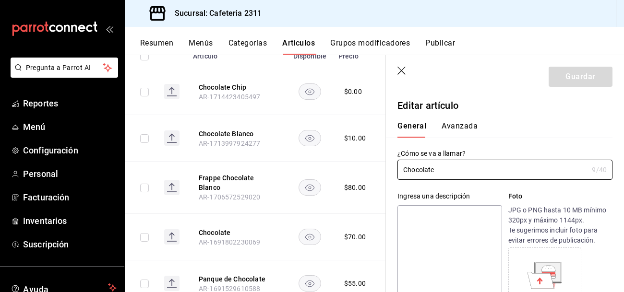
type input "$70.00"
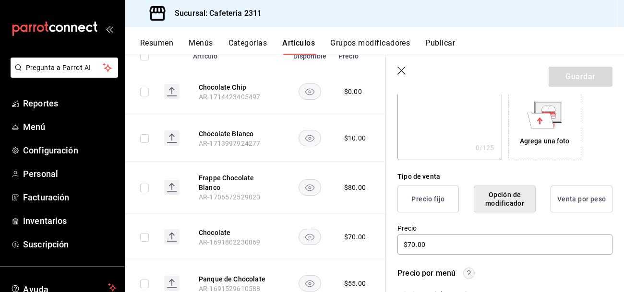
scroll to position [161, 0]
click at [424, 200] on button "Precio fijo" at bounding box center [428, 198] width 61 height 27
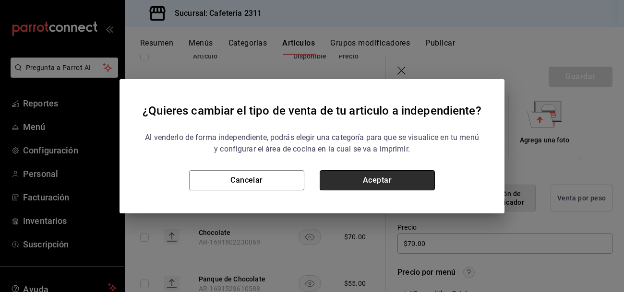
click at [389, 180] on button "Aceptar" at bounding box center [377, 180] width 115 height 20
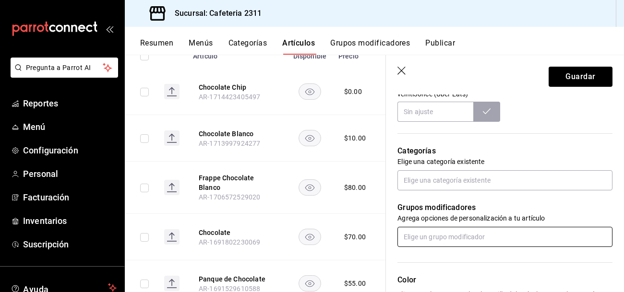
scroll to position [364, 0]
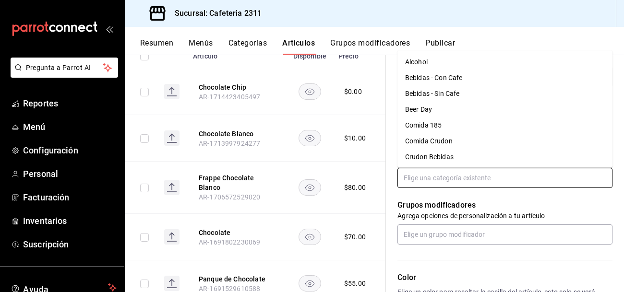
click at [484, 181] on input "text" at bounding box center [505, 178] width 215 height 20
click at [456, 94] on li "Bebidas - Sin Cafe" at bounding box center [505, 94] width 215 height 16
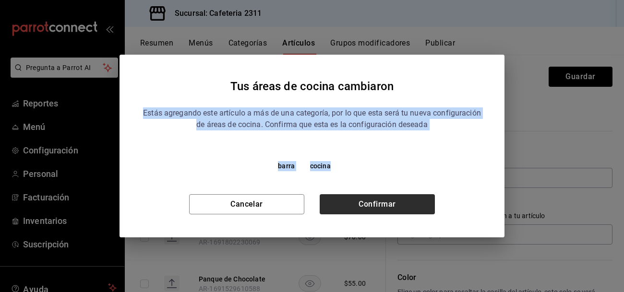
drag, startPoint x: 456, startPoint y: 94, endPoint x: 349, endPoint y: 210, distance: 158.0
click at [349, 210] on div "Tus áreas de cocina cambiaron Estás agregando este artículo a más de una catego…" at bounding box center [312, 146] width 385 height 183
click at [349, 210] on button "Confirmar" at bounding box center [377, 204] width 115 height 20
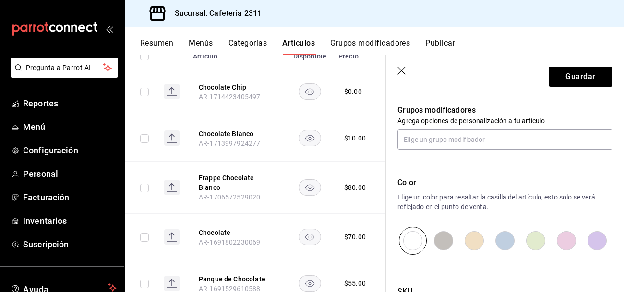
scroll to position [496, 0]
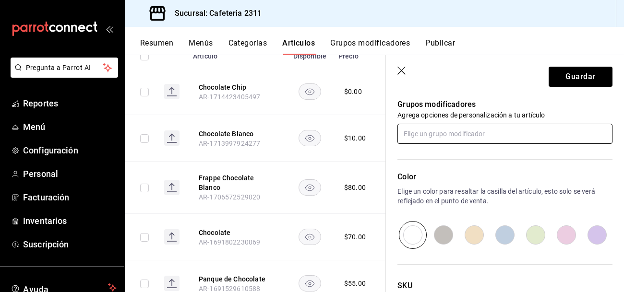
click at [488, 128] on input "text" at bounding box center [505, 134] width 215 height 20
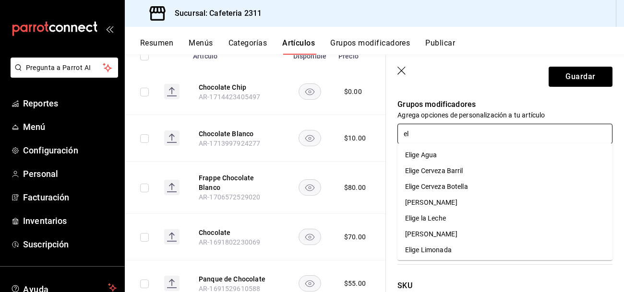
type input "[PERSON_NAME]"
click at [448, 220] on li "Elige la Leche" at bounding box center [505, 219] width 215 height 16
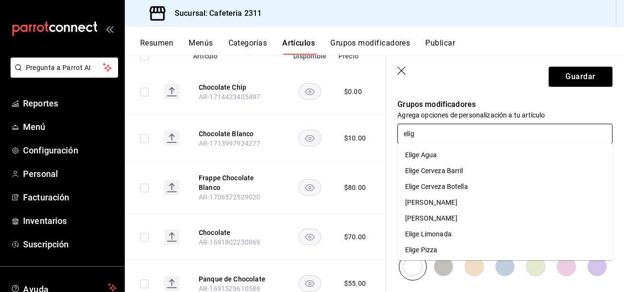
type input "elige"
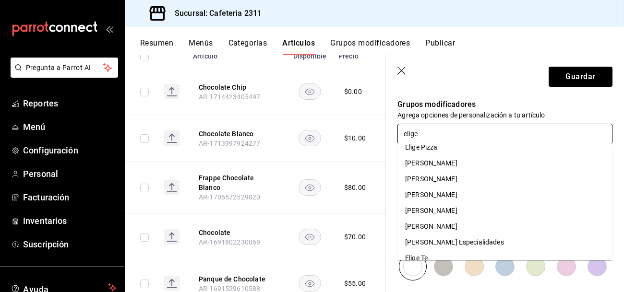
scroll to position [108, 0]
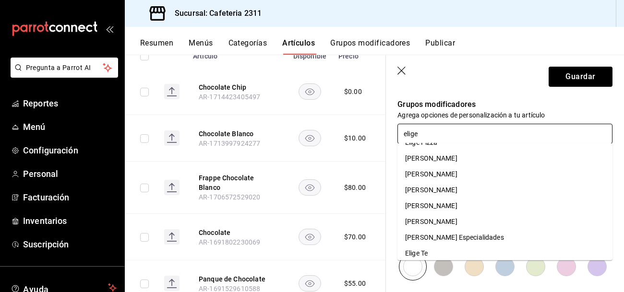
click at [458, 221] on div "[PERSON_NAME]" at bounding box center [431, 222] width 52 height 10
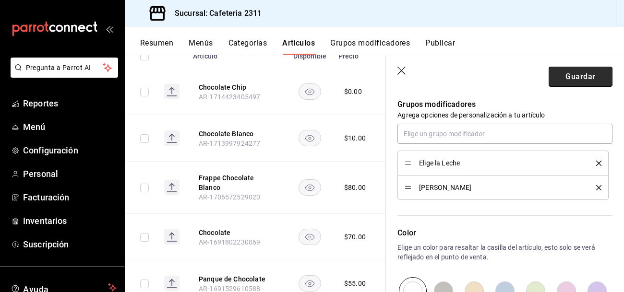
click at [591, 81] on button "Guardar" at bounding box center [581, 77] width 64 height 20
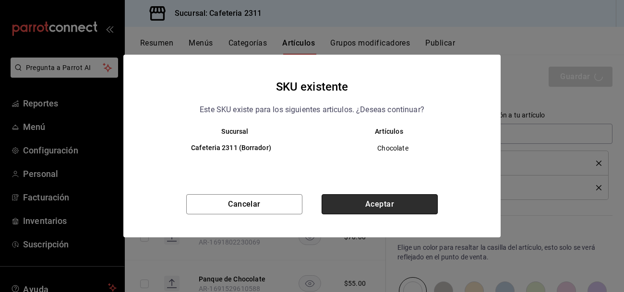
click at [412, 205] on button "Aceptar" at bounding box center [380, 204] width 116 height 20
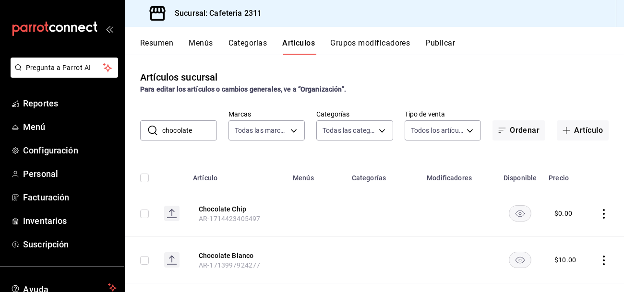
click at [197, 48] on button "Menús" at bounding box center [201, 46] width 24 height 16
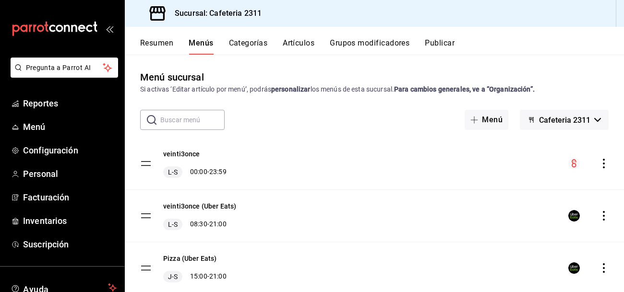
click at [593, 119] on button "Cafeteria 2311" at bounding box center [564, 120] width 89 height 20
click at [593, 119] on div at bounding box center [312, 146] width 624 height 292
click at [604, 167] on icon "actions" at bounding box center [604, 164] width 2 height 10
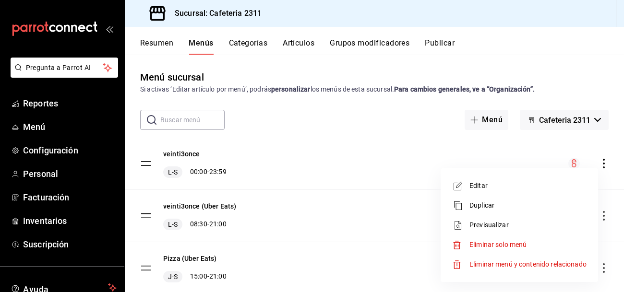
click at [511, 230] on span "Previsualizar" at bounding box center [528, 225] width 117 height 10
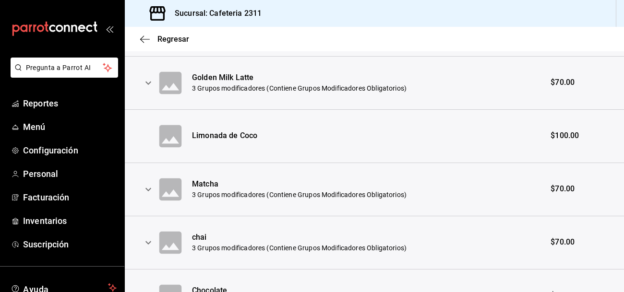
scroll to position [508, 0]
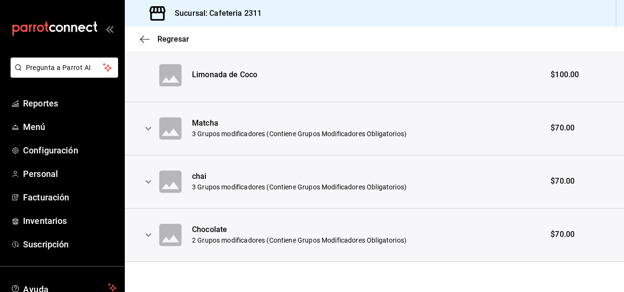
click at [148, 236] on icon "expand row" at bounding box center [149, 234] width 6 height 3
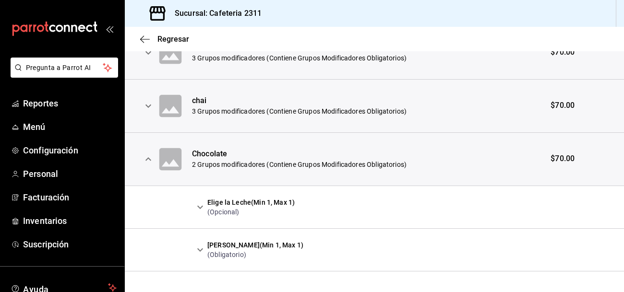
scroll to position [585, 0]
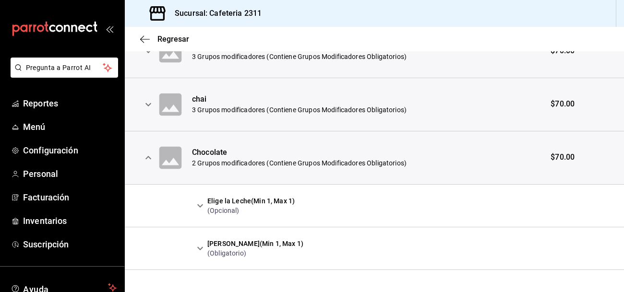
click at [200, 247] on icon "expand row" at bounding box center [200, 249] width 12 height 12
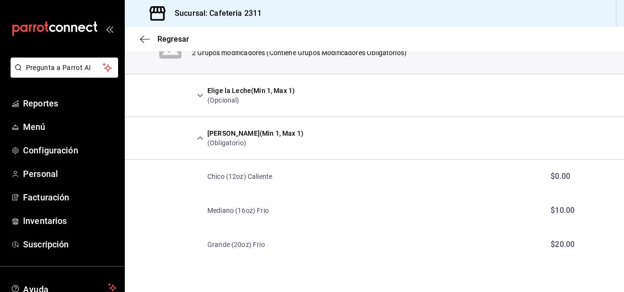
scroll to position [0, 0]
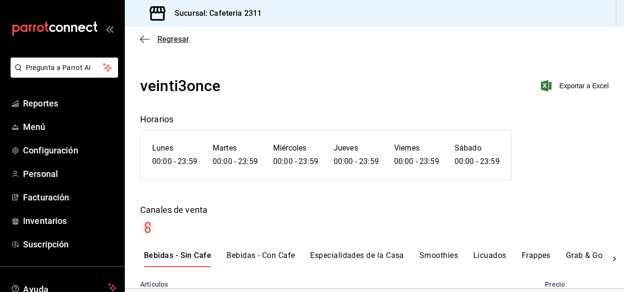
click at [158, 41] on span "Regresar" at bounding box center [174, 39] width 32 height 9
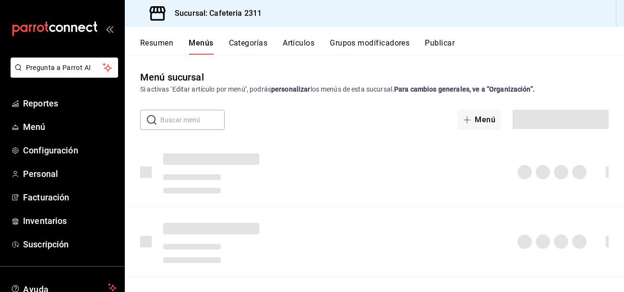
click at [296, 42] on button "Artículos" at bounding box center [299, 46] width 32 height 16
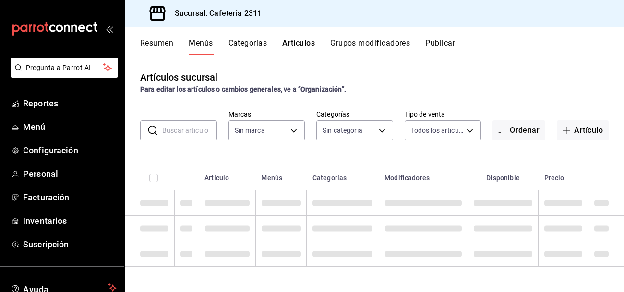
click at [180, 124] on input "text" at bounding box center [189, 130] width 55 height 19
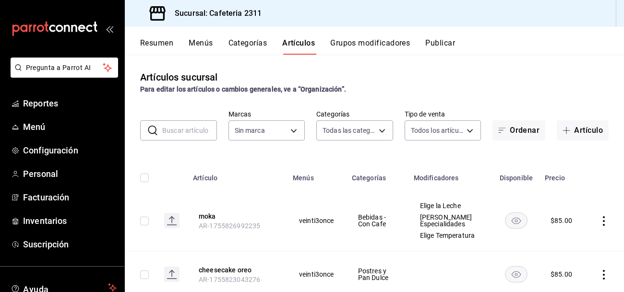
type input "c"
type input "536a82a5-983a-43ec-b1be-69caf506a0f5,2d541d84-83a7-4f98-a380-61900af1125d,575e2…"
type input "cu"
type input "85018aa7-d10e-4b77-9d87-cba6278a116b"
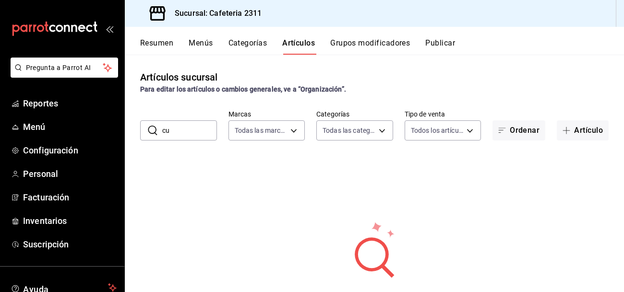
type input "c"
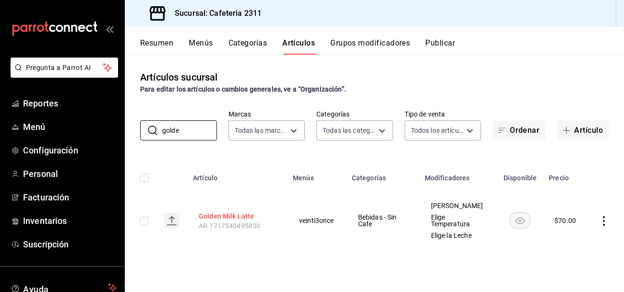
type input "golde"
click at [216, 215] on button "Golden Milk Latte" at bounding box center [237, 217] width 77 height 10
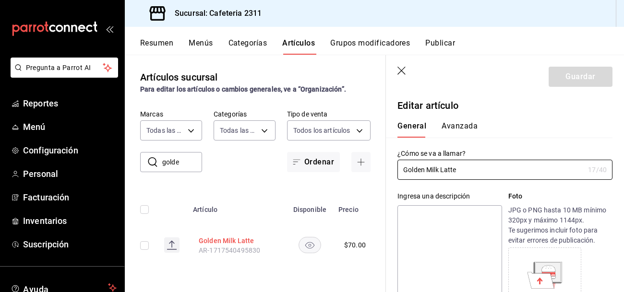
type input "$70.00"
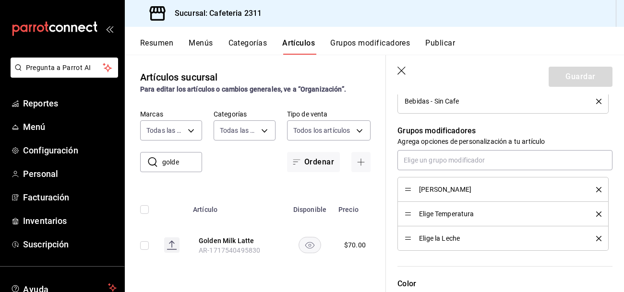
scroll to position [404, 0]
click at [599, 187] on icon "delete" at bounding box center [598, 188] width 5 height 5
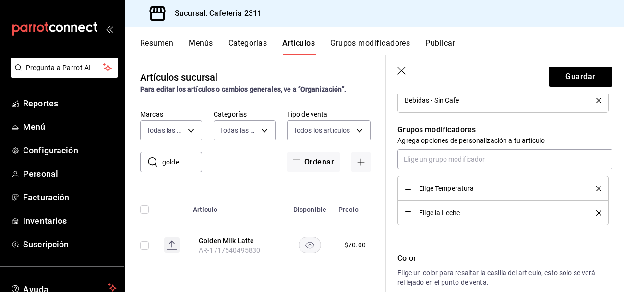
click at [599, 187] on icon "delete" at bounding box center [598, 188] width 5 height 5
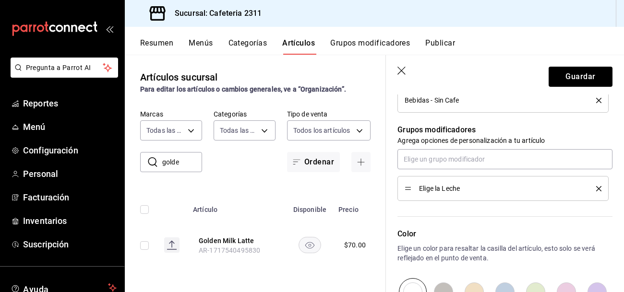
click at [514, 169] on div "Elige la Leche" at bounding box center [505, 175] width 215 height 52
click at [512, 166] on input "text" at bounding box center [505, 159] width 215 height 20
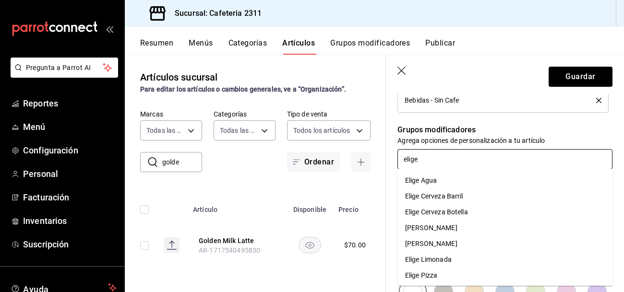
type input "elige t"
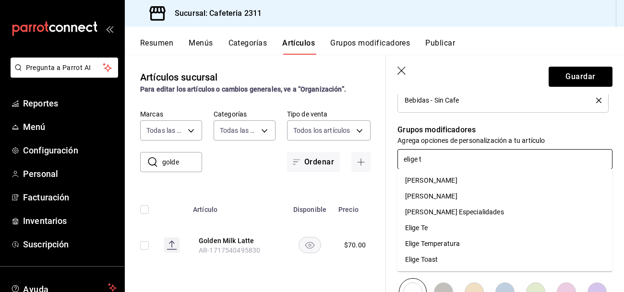
click at [533, 192] on li "[PERSON_NAME]" at bounding box center [505, 197] width 215 height 16
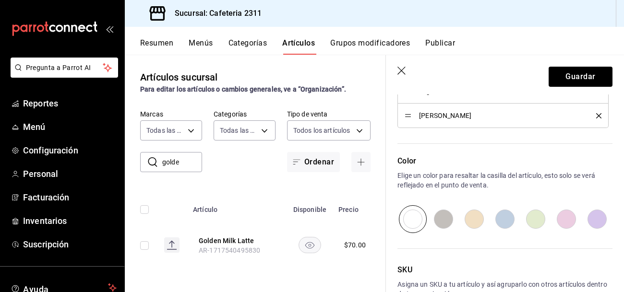
scroll to position [562, 0]
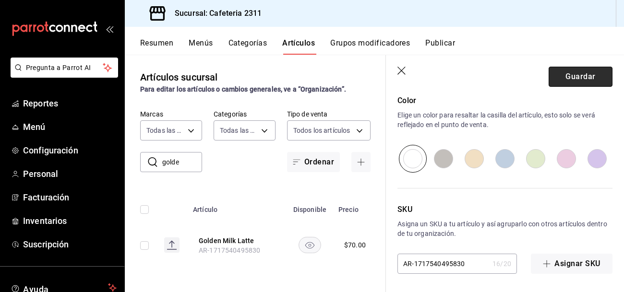
click at [569, 76] on button "Guardar" at bounding box center [581, 77] width 64 height 20
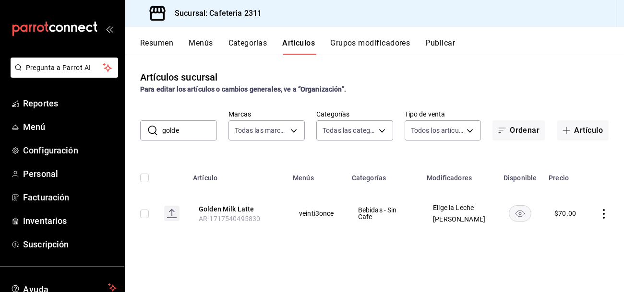
click at [212, 44] on button "Menús" at bounding box center [201, 46] width 24 height 16
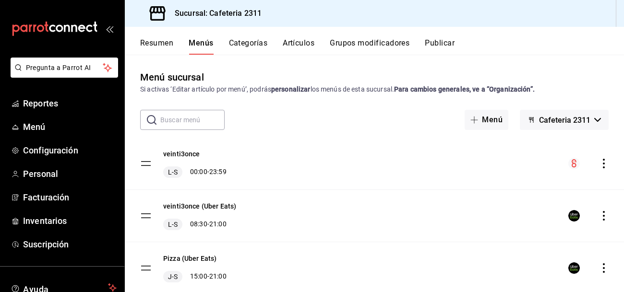
click at [182, 118] on input "text" at bounding box center [192, 119] width 64 height 19
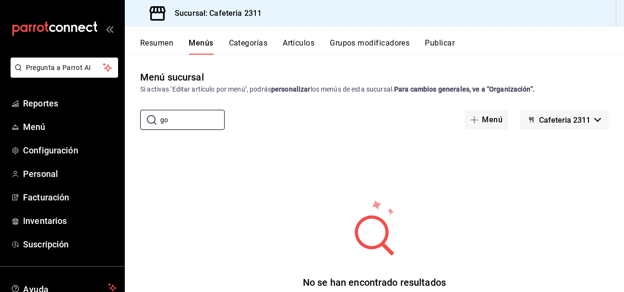
type input "g"
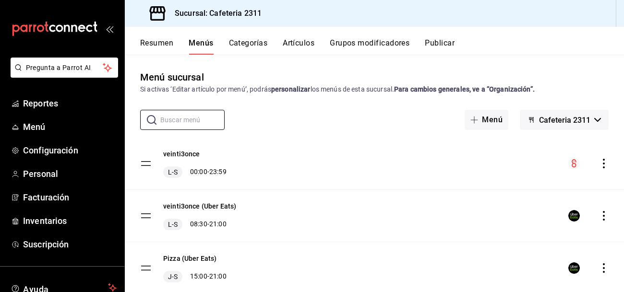
click at [603, 166] on icon "actions" at bounding box center [604, 164] width 10 height 10
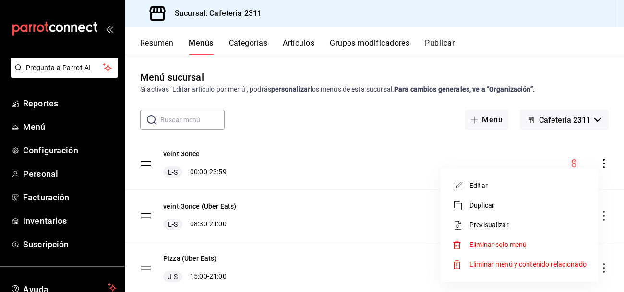
click at [503, 221] on span "Previsualizar" at bounding box center [528, 225] width 117 height 10
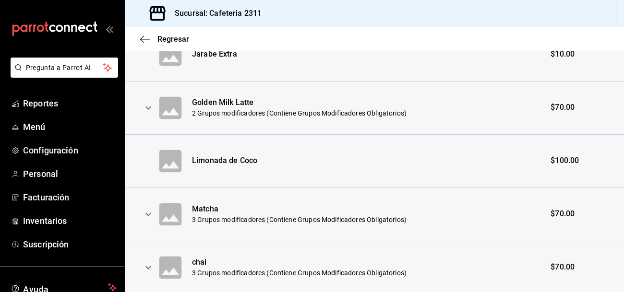
scroll to position [423, 0]
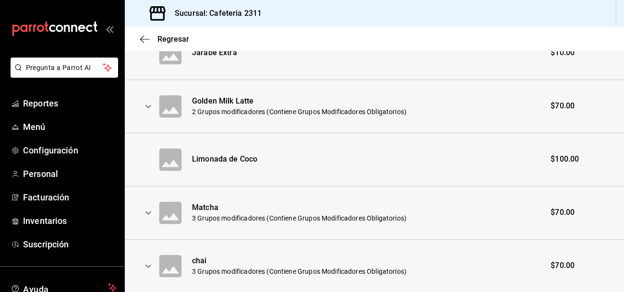
click at [147, 107] on icon "expand row" at bounding box center [149, 106] width 6 height 3
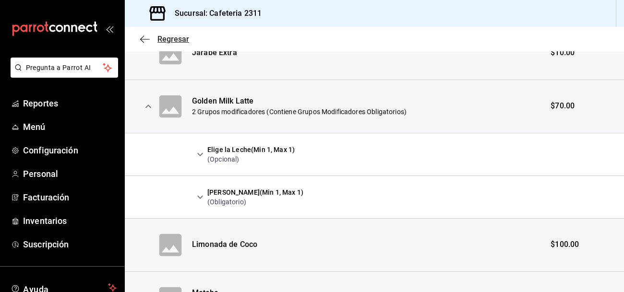
click at [165, 36] on span "Regresar" at bounding box center [174, 39] width 32 height 9
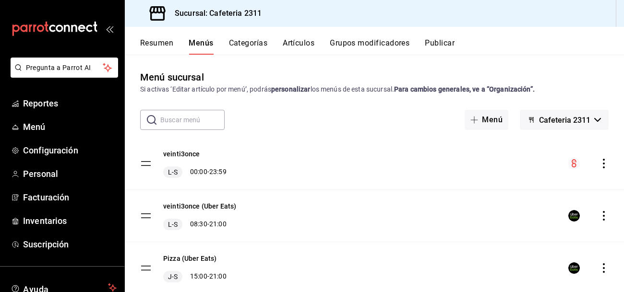
click at [299, 45] on button "Artículos" at bounding box center [299, 46] width 32 height 16
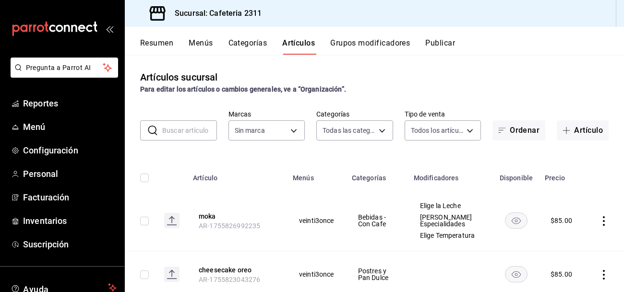
type input "536a82a5-983a-43ec-b1be-69caf506a0f5,2d541d84-83a7-4f98-a380-61900af1125d,575e2…"
type input "85018aa7-d10e-4b77-9d87-cba6278a116b"
click at [200, 43] on button "Menús" at bounding box center [201, 46] width 24 height 16
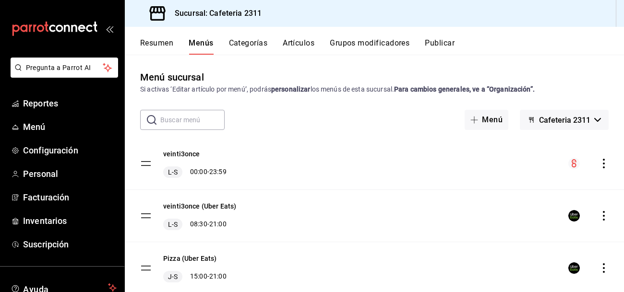
click at [602, 161] on icon "actions" at bounding box center [604, 164] width 10 height 10
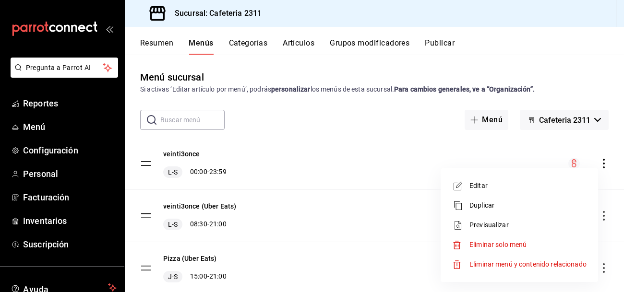
click at [499, 224] on span "Previsualizar" at bounding box center [528, 225] width 117 height 10
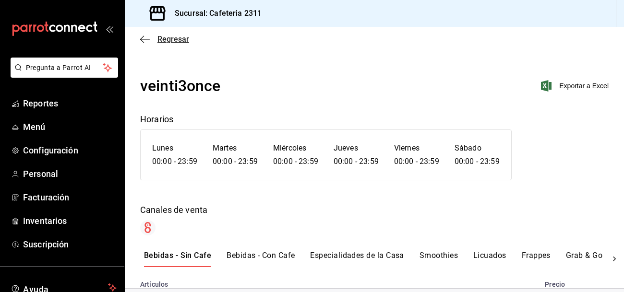
click at [175, 43] on span "Regresar" at bounding box center [174, 39] width 32 height 9
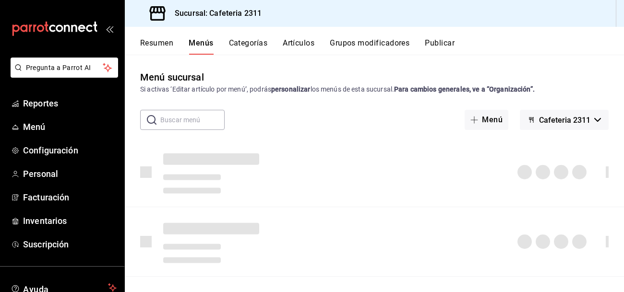
click at [296, 42] on button "Artículos" at bounding box center [299, 46] width 32 height 16
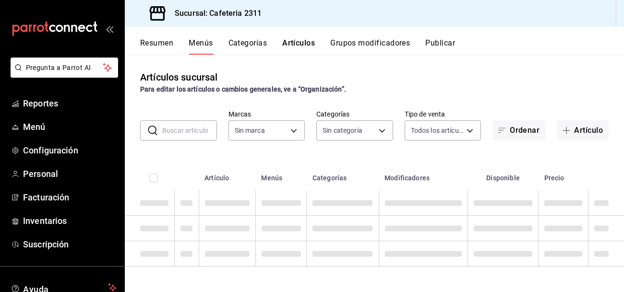
click at [183, 131] on input "text" at bounding box center [189, 130] width 55 height 19
type input "chai"
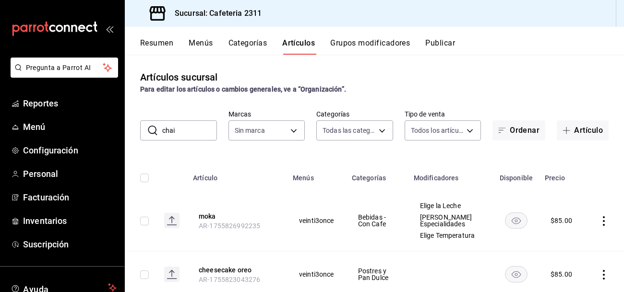
type input "536a82a5-983a-43ec-b1be-69caf506a0f5,2d541d84-83a7-4f98-a380-61900af1125d,575e2…"
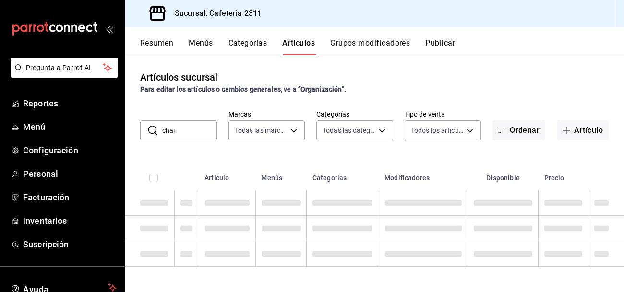
type input "85018aa7-d10e-4b77-9d87-cba6278a116b"
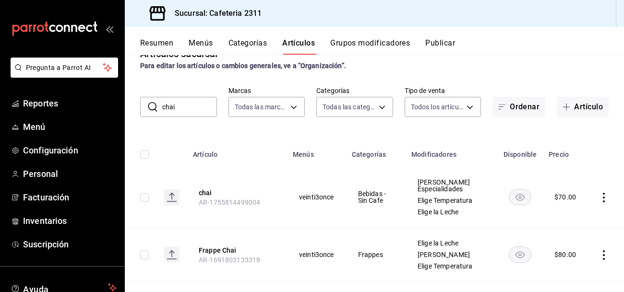
scroll to position [23, 0]
type input "chai"
click at [604, 197] on icon "actions" at bounding box center [604, 199] width 2 height 10
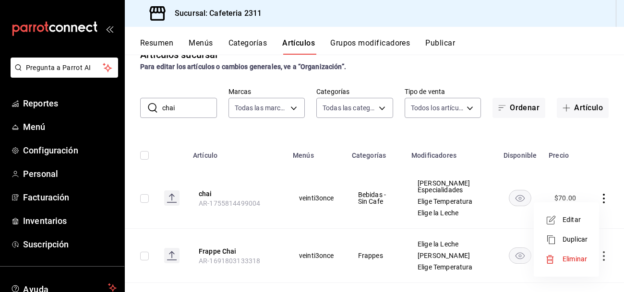
click at [575, 223] on span "Editar" at bounding box center [575, 220] width 25 height 10
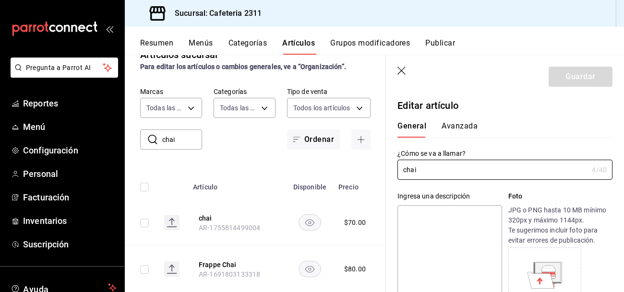
type input "$70.00"
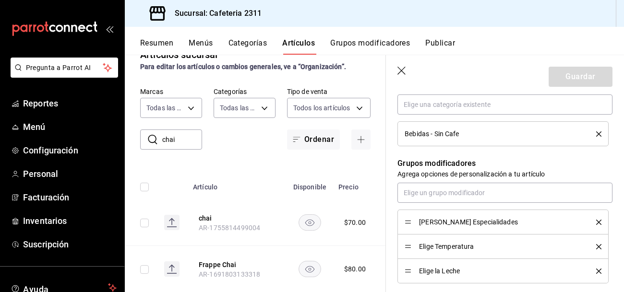
scroll to position [373, 0]
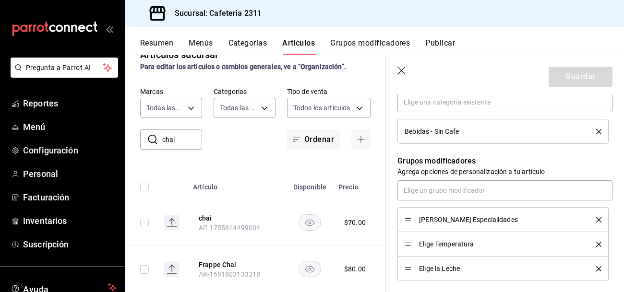
click at [601, 220] on icon "delete" at bounding box center [598, 220] width 5 height 5
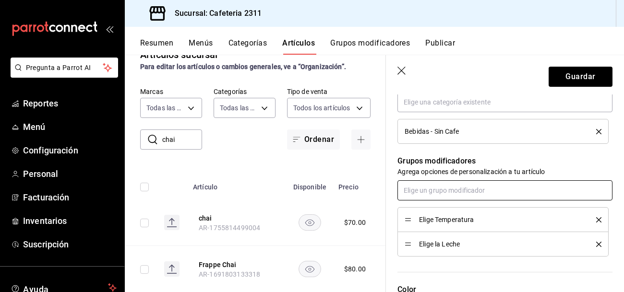
click at [511, 181] on input "text" at bounding box center [505, 191] width 215 height 20
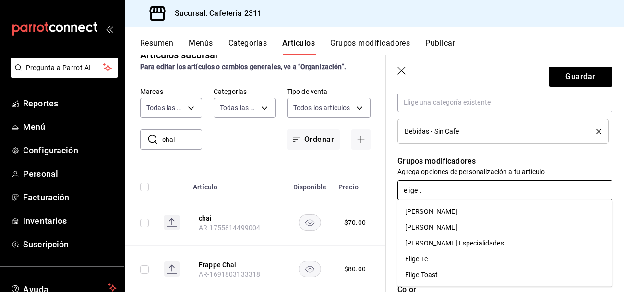
type input "elige ta"
click at [481, 211] on li "[PERSON_NAME]" at bounding box center [505, 212] width 215 height 16
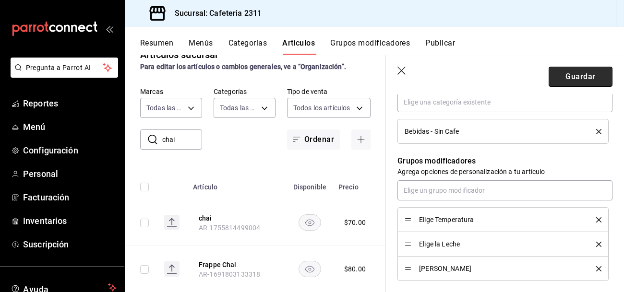
click at [593, 72] on button "Guardar" at bounding box center [581, 77] width 64 height 20
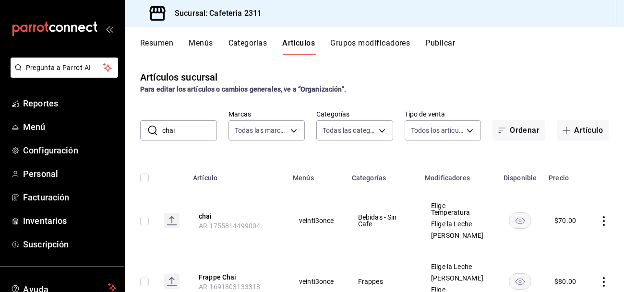
click at [211, 40] on button "Menús" at bounding box center [201, 46] width 24 height 16
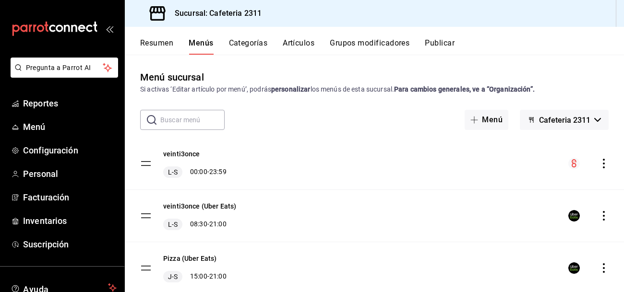
click at [603, 168] on icon "actions" at bounding box center [604, 164] width 10 height 10
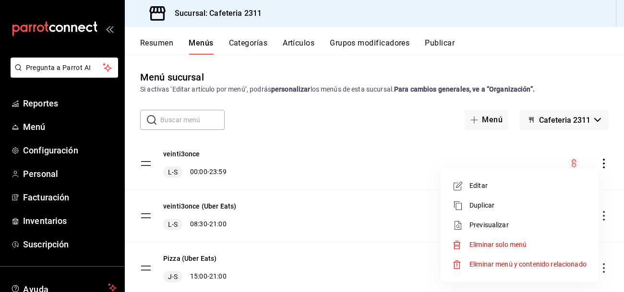
click at [501, 224] on span "Previsualizar" at bounding box center [528, 225] width 117 height 10
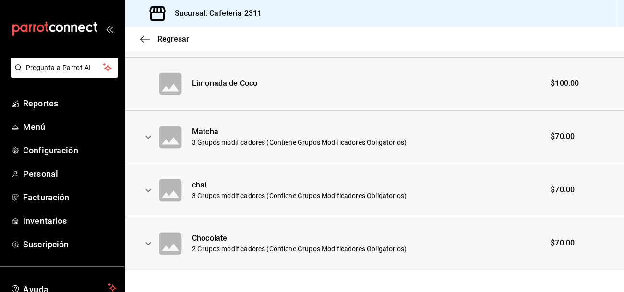
scroll to position [500, 0]
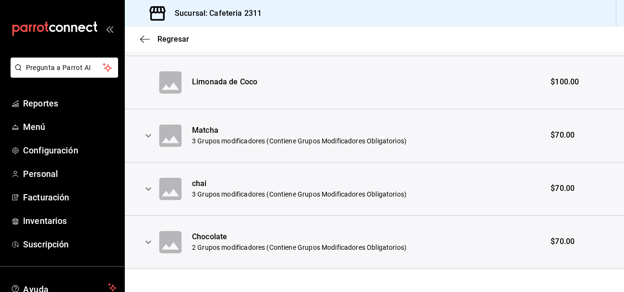
click at [145, 139] on icon "expand row" at bounding box center [149, 136] width 12 height 12
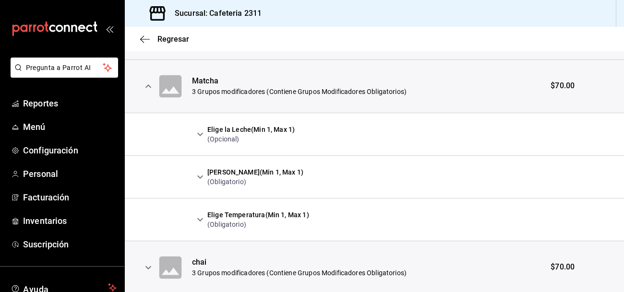
scroll to position [562, 0]
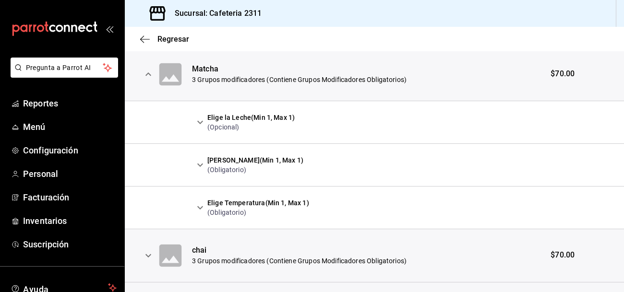
click at [199, 123] on icon "expand row" at bounding box center [200, 123] width 12 height 12
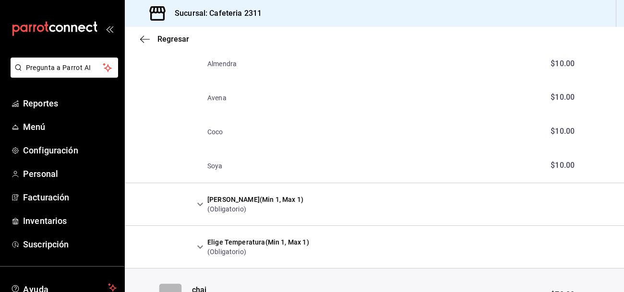
scroll to position [734, 0]
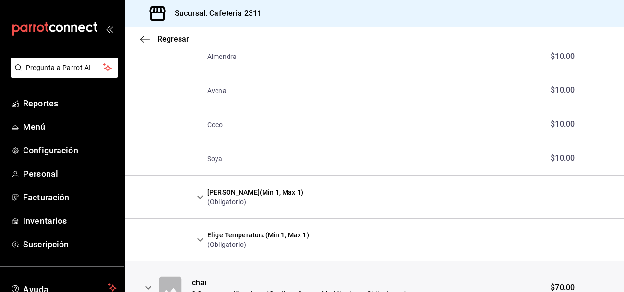
click at [199, 200] on icon "expand row" at bounding box center [200, 198] width 12 height 12
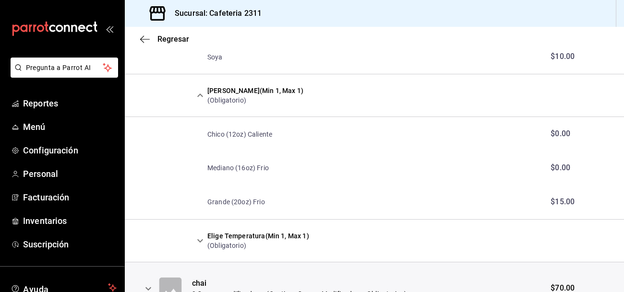
scroll to position [838, 0]
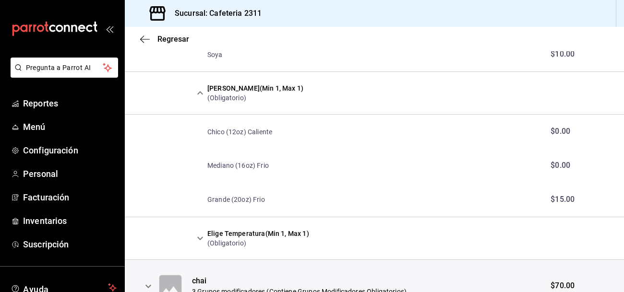
click at [200, 238] on icon "expand row" at bounding box center [200, 239] width 12 height 12
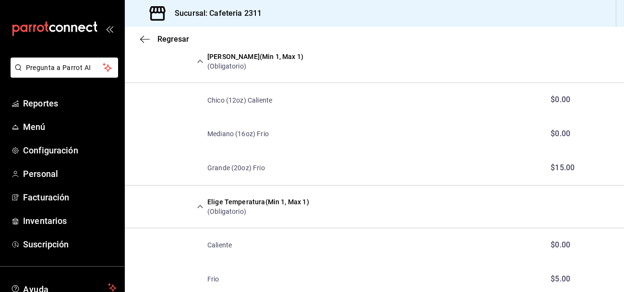
scroll to position [872, 0]
click at [176, 38] on span "Regresar" at bounding box center [174, 39] width 32 height 9
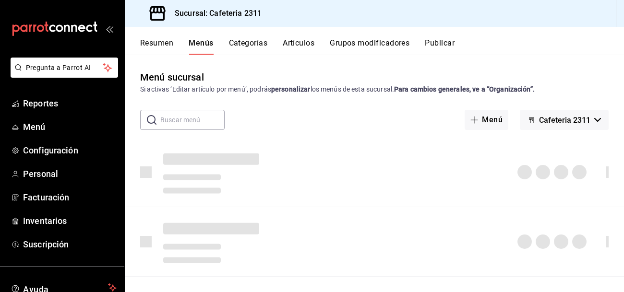
click at [306, 47] on button "Artículos" at bounding box center [299, 46] width 32 height 16
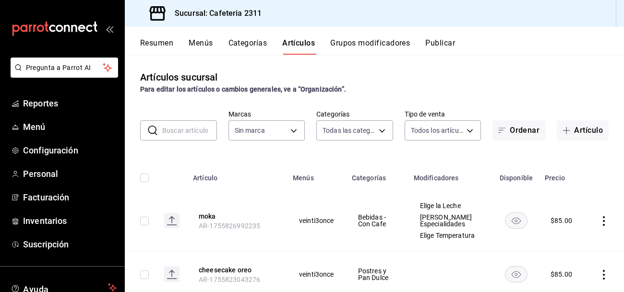
type input "536a82a5-983a-43ec-b1be-69caf506a0f5,2d541d84-83a7-4f98-a380-61900af1125d,575e2…"
type input "85018aa7-d10e-4b77-9d87-cba6278a116b"
click at [206, 132] on input "text" at bounding box center [189, 130] width 55 height 19
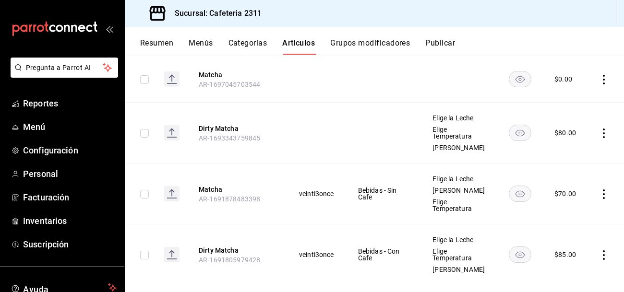
scroll to position [231, 0]
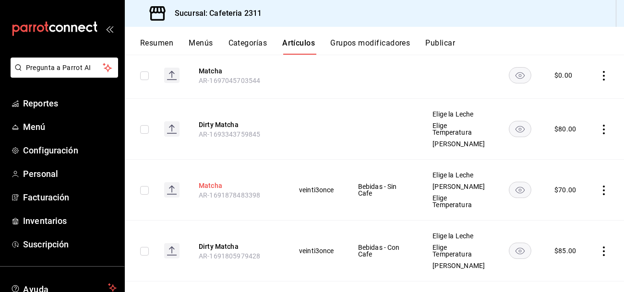
type input "matcha"
click at [205, 187] on button "Matcha" at bounding box center [237, 186] width 77 height 10
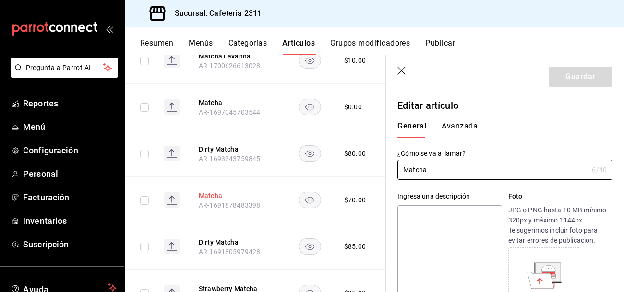
type input "$70.00"
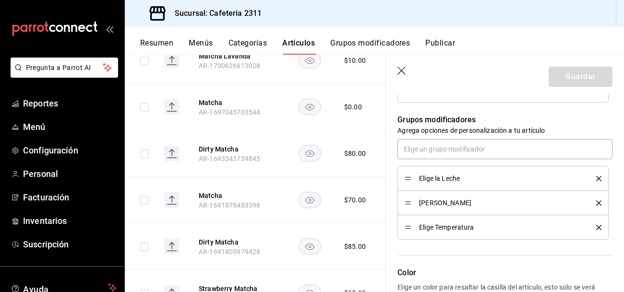
scroll to position [415, 0]
click at [599, 203] on icon "delete" at bounding box center [598, 202] width 5 height 5
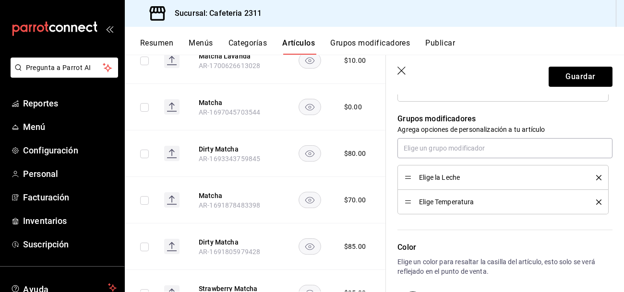
click at [599, 204] on icon "delete" at bounding box center [598, 202] width 5 height 5
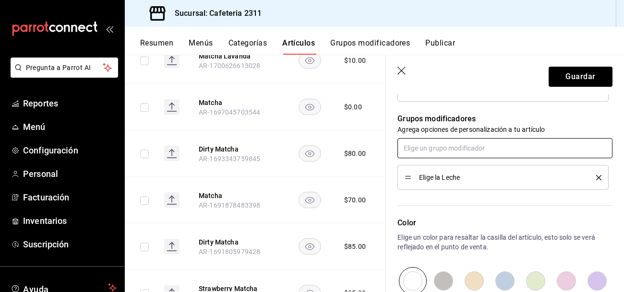
click at [498, 144] on input "text" at bounding box center [505, 148] width 215 height 20
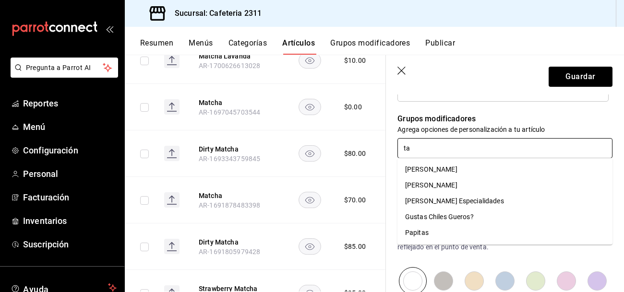
type input "tam"
click at [476, 181] on li "[PERSON_NAME]" at bounding box center [505, 186] width 215 height 16
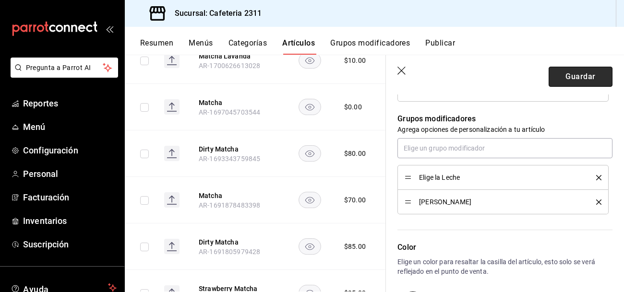
click at [566, 76] on button "Guardar" at bounding box center [581, 77] width 64 height 20
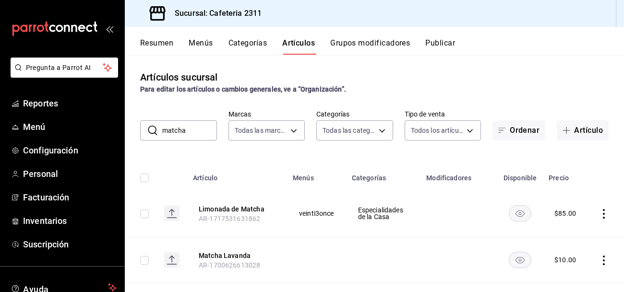
click at [196, 130] on input "matcha" at bounding box center [189, 130] width 55 height 19
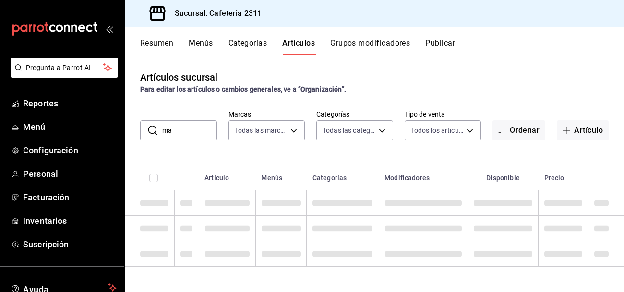
type input "m"
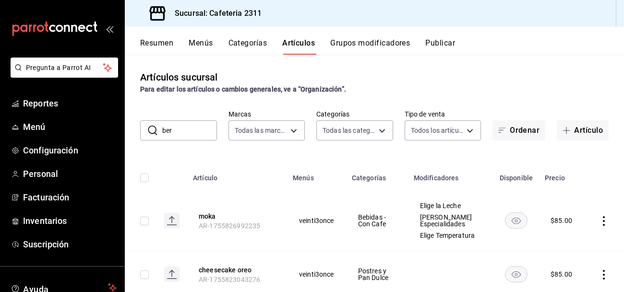
type input "berr"
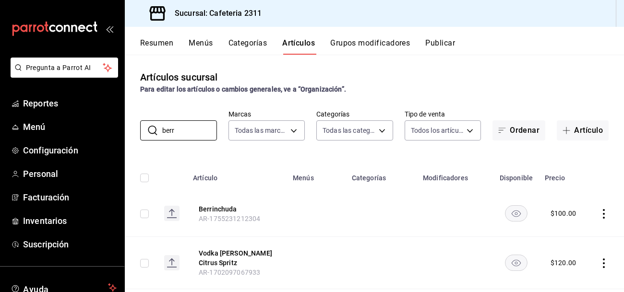
click at [202, 41] on button "Menús" at bounding box center [201, 46] width 24 height 16
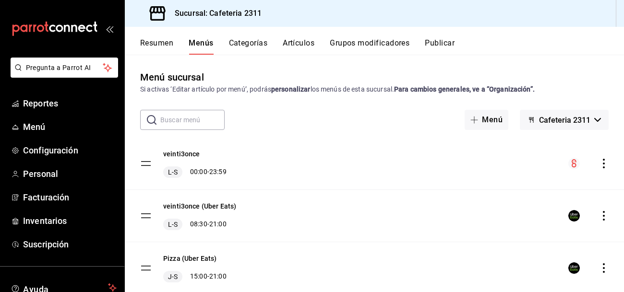
click at [194, 127] on input "text" at bounding box center [192, 119] width 64 height 19
click at [604, 163] on icon "actions" at bounding box center [604, 164] width 2 height 10
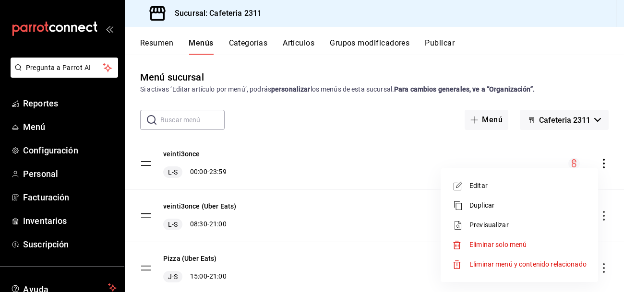
click at [500, 220] on span "Previsualizar" at bounding box center [528, 225] width 117 height 10
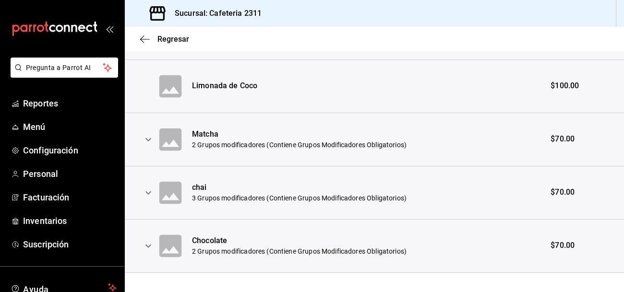
scroll to position [499, 0]
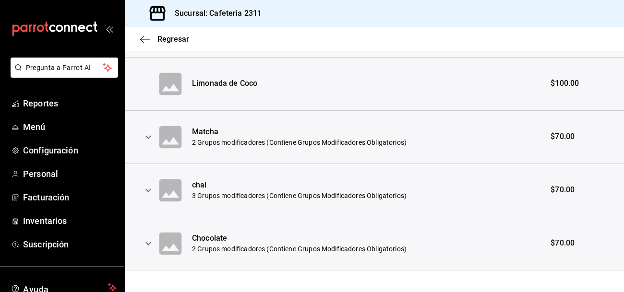
click at [152, 191] on icon "expand row" at bounding box center [149, 191] width 12 height 12
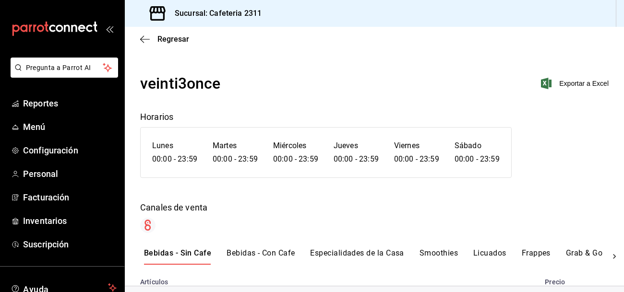
scroll to position [0, 0]
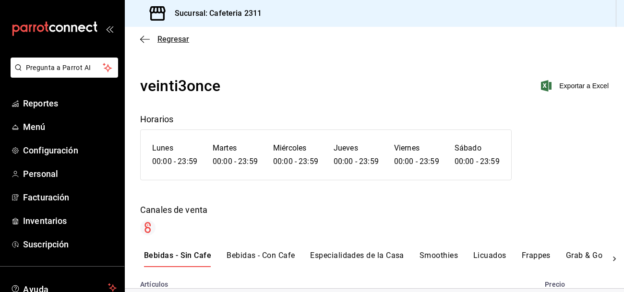
click at [170, 36] on span "Regresar" at bounding box center [174, 39] width 32 height 9
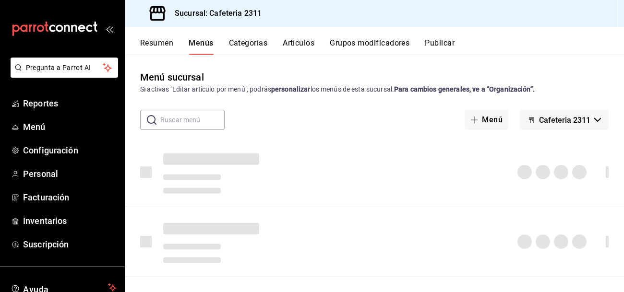
click at [303, 41] on button "Artículos" at bounding box center [299, 46] width 32 height 16
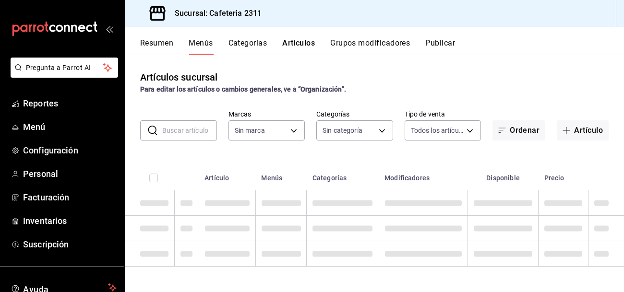
click at [176, 128] on input "text" at bounding box center [189, 130] width 55 height 19
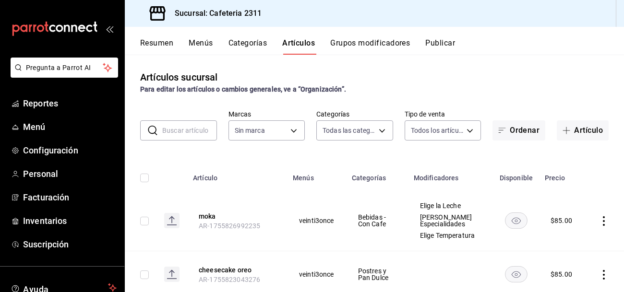
type input "536a82a5-983a-43ec-b1be-69caf506a0f5,2d541d84-83a7-4f98-a380-61900af1125d,575e2…"
type input "85018aa7-d10e-4b77-9d87-cba6278a116b"
type input "chai"
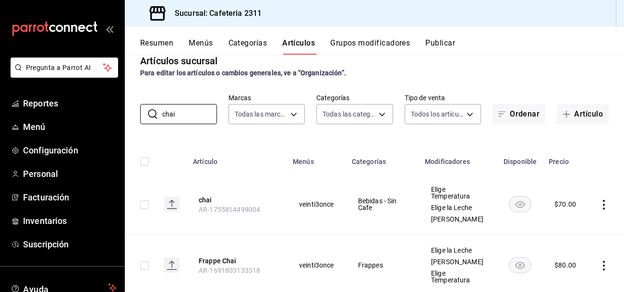
scroll to position [16, 0]
click at [209, 199] on button "chai" at bounding box center [237, 201] width 77 height 10
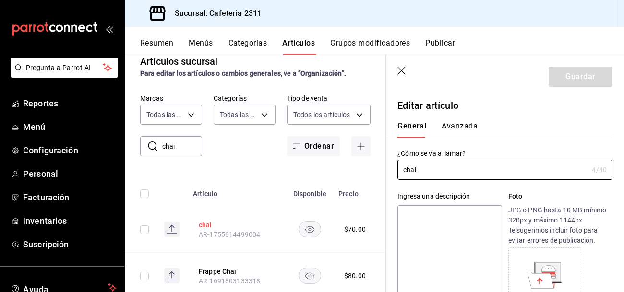
type input "$70.00"
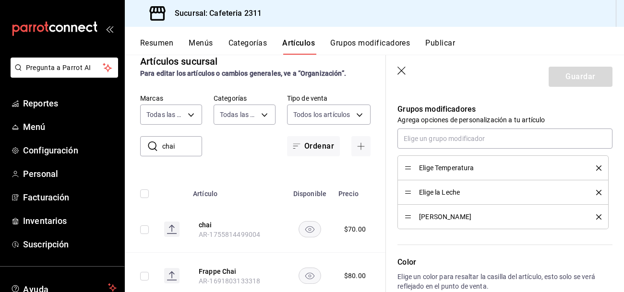
scroll to position [430, 0]
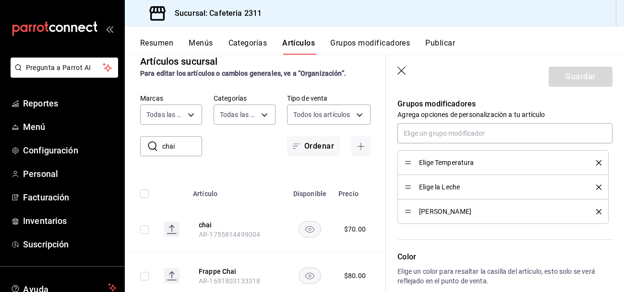
click at [602, 159] on li "Elige Temperatura" at bounding box center [503, 162] width 211 height 25
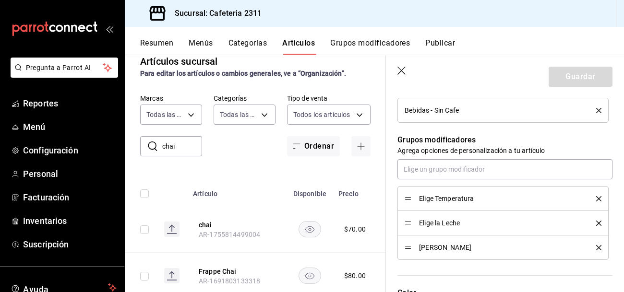
scroll to position [0, 0]
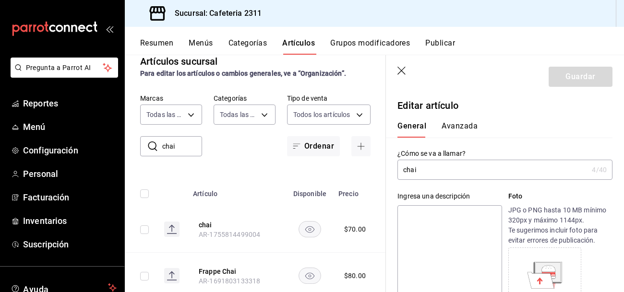
click at [201, 41] on button "Menús" at bounding box center [201, 46] width 24 height 16
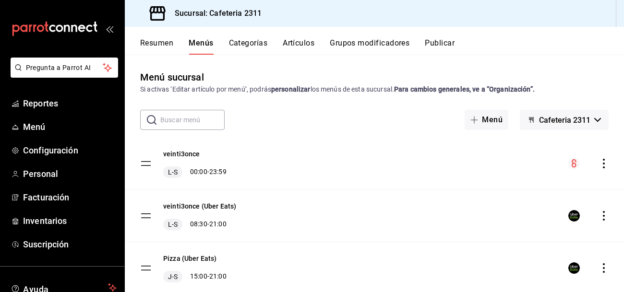
click at [605, 161] on icon "actions" at bounding box center [604, 164] width 10 height 10
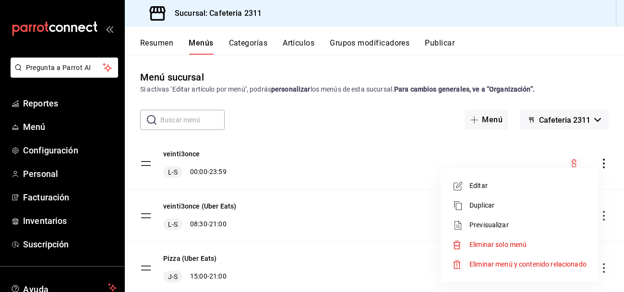
click at [515, 218] on li "Previsualizar" at bounding box center [520, 226] width 150 height 20
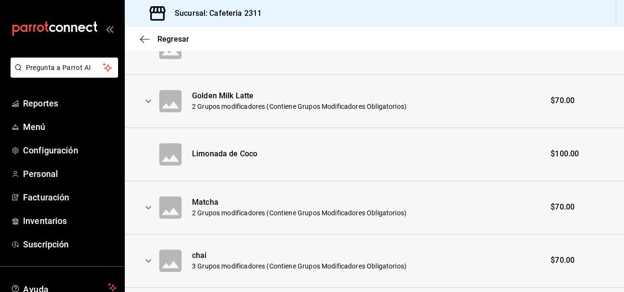
scroll to position [428, 0]
click at [149, 208] on icon "expand row" at bounding box center [149, 207] width 6 height 3
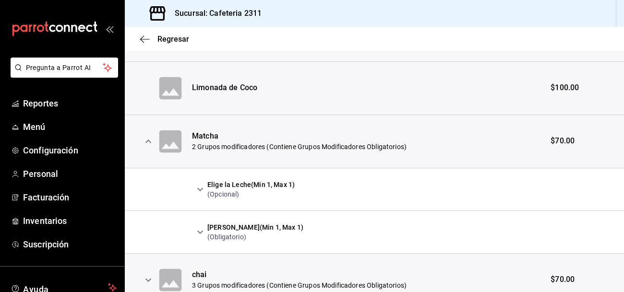
scroll to position [496, 0]
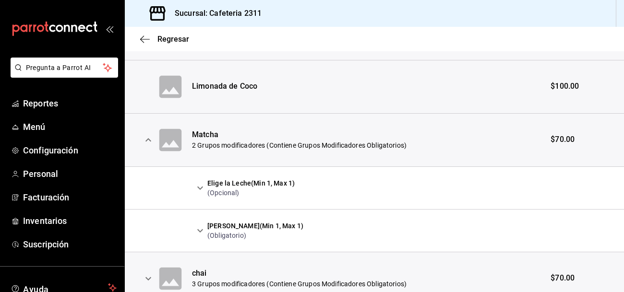
click at [149, 138] on icon "expand row" at bounding box center [149, 140] width 12 height 12
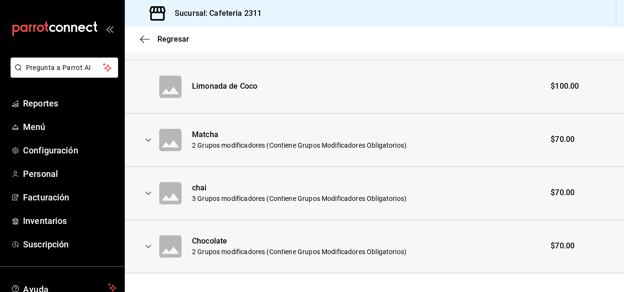
click at [146, 191] on icon "expand row" at bounding box center [149, 194] width 12 height 12
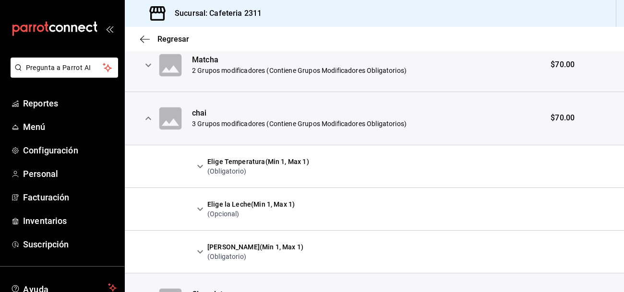
scroll to position [574, 0]
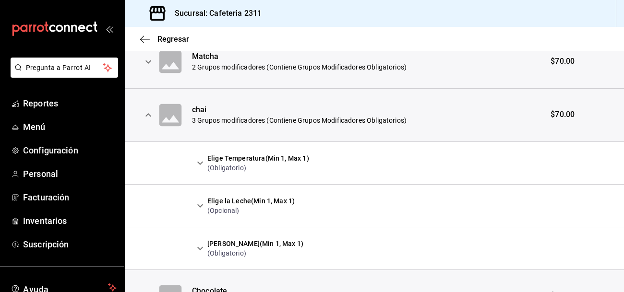
click at [198, 158] on icon "expand row" at bounding box center [200, 164] width 12 height 12
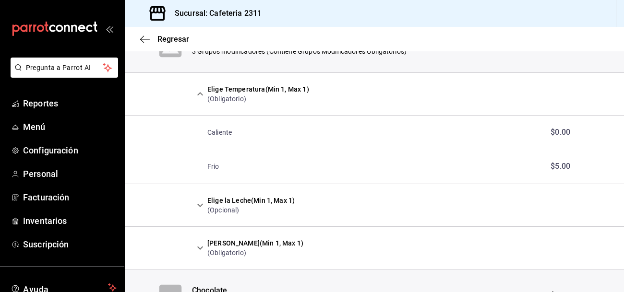
scroll to position [647, 0]
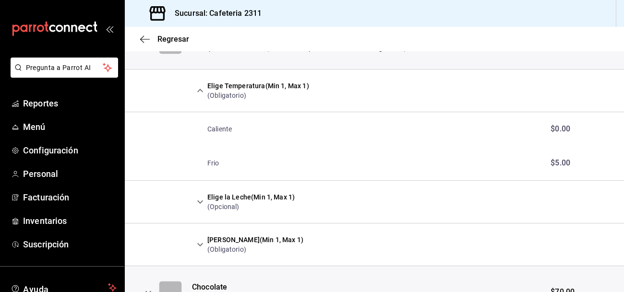
click at [201, 240] on icon "expand row" at bounding box center [200, 245] width 12 height 12
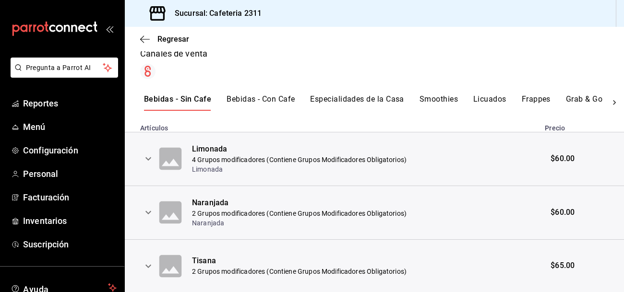
scroll to position [149, 0]
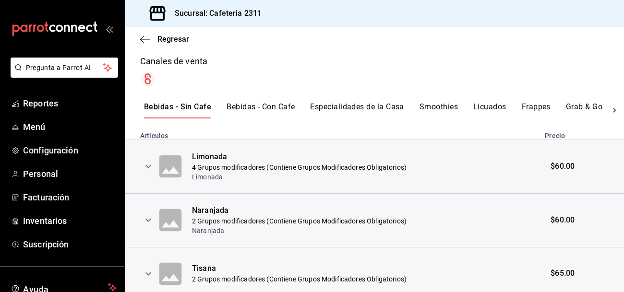
click at [178, 102] on button "Bebidas - Sin Cafe" at bounding box center [177, 110] width 67 height 16
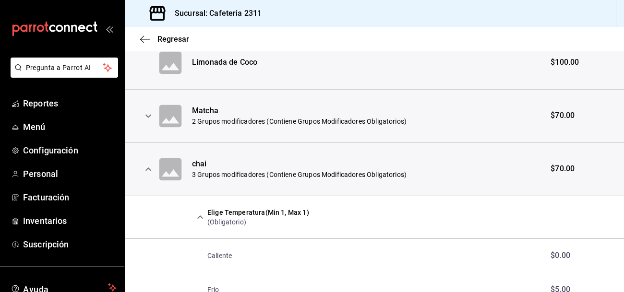
scroll to position [517, 0]
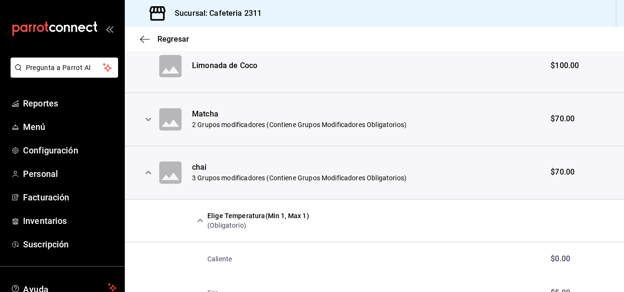
click at [151, 173] on icon "expand row" at bounding box center [149, 173] width 12 height 12
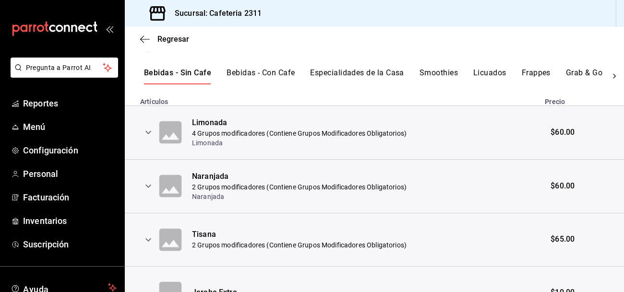
scroll to position [184, 0]
click at [366, 73] on button "Especialidades de la Casa" at bounding box center [357, 75] width 94 height 16
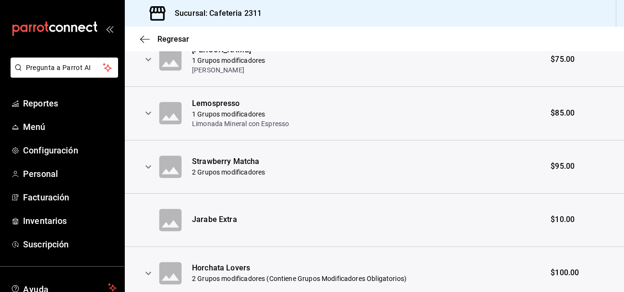
scroll to position [424, 0]
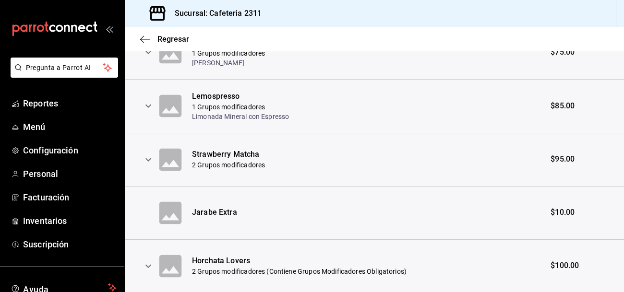
click at [151, 158] on icon "expand row" at bounding box center [149, 159] width 6 height 3
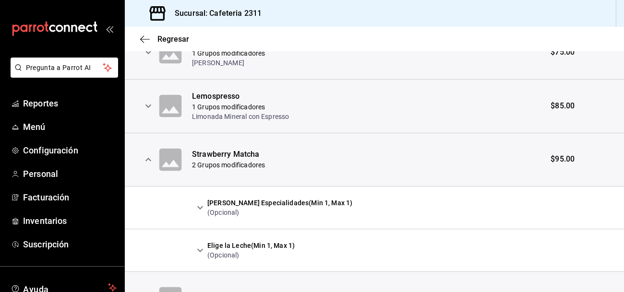
click at [201, 208] on icon "expand row" at bounding box center [200, 207] width 6 height 3
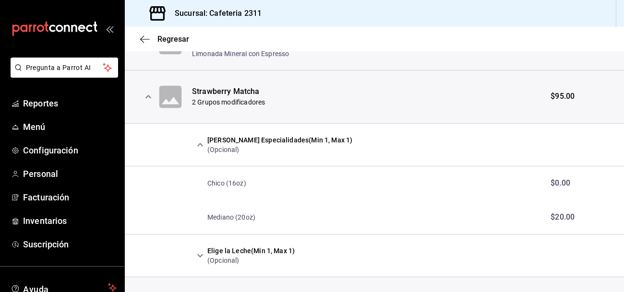
scroll to position [486, 0]
click at [148, 92] on icon "expand row" at bounding box center [149, 98] width 12 height 12
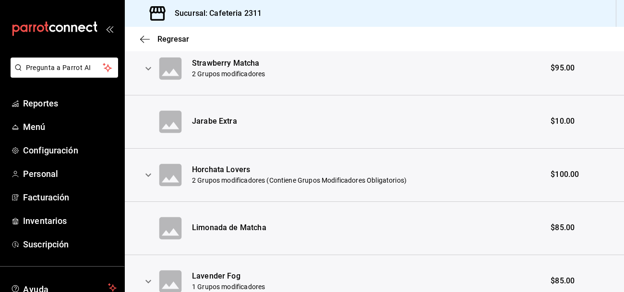
scroll to position [521, 0]
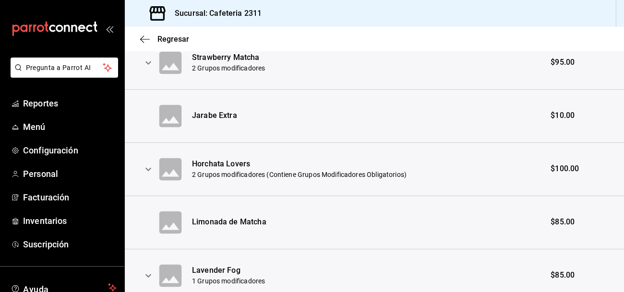
click at [172, 224] on icon at bounding box center [170, 222] width 23 height 23
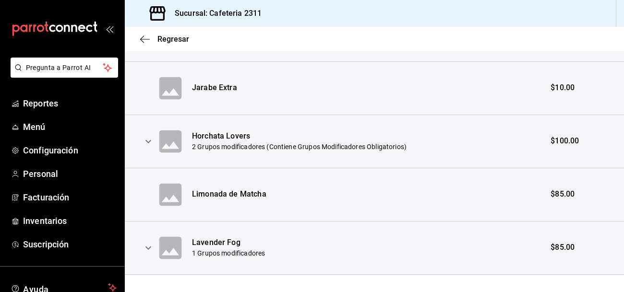
scroll to position [562, 0]
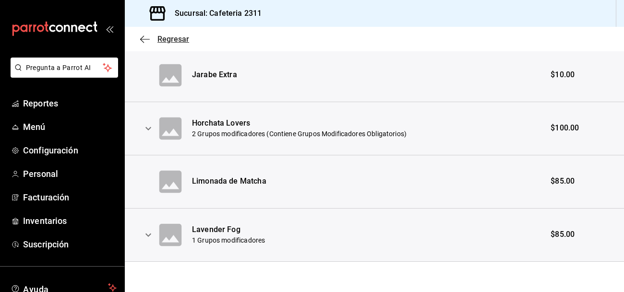
click at [164, 39] on span "Regresar" at bounding box center [174, 39] width 32 height 9
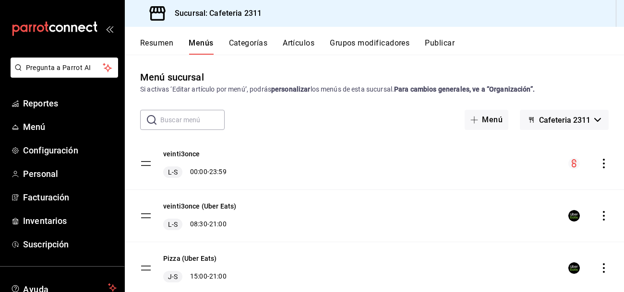
click at [296, 46] on button "Artículos" at bounding box center [299, 46] width 32 height 16
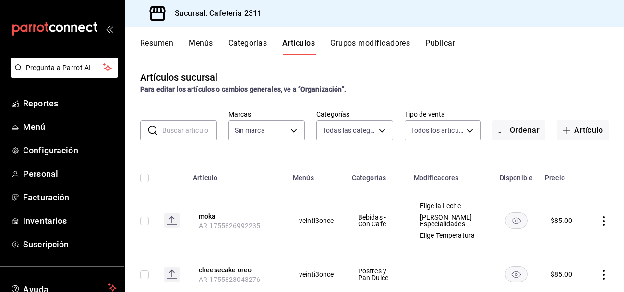
type input "536a82a5-983a-43ec-b1be-69caf506a0f5,2d541d84-83a7-4f98-a380-61900af1125d,575e2…"
type input "85018aa7-d10e-4b77-9d87-cba6278a116b"
click at [188, 132] on input "text" at bounding box center [189, 130] width 55 height 19
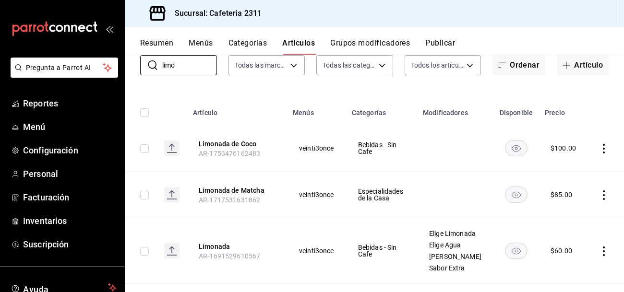
scroll to position [68, 0]
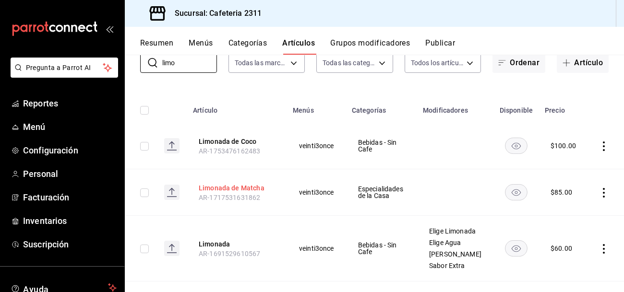
type input "limo"
click at [214, 192] on button "Limonada de Matcha" at bounding box center [237, 188] width 77 height 10
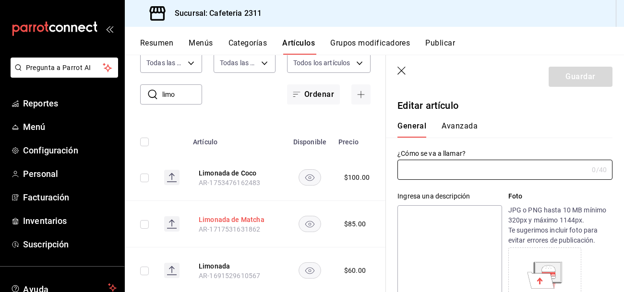
type input "Limonada de Matcha"
type input "AR-1717531631862"
type input "$85.00"
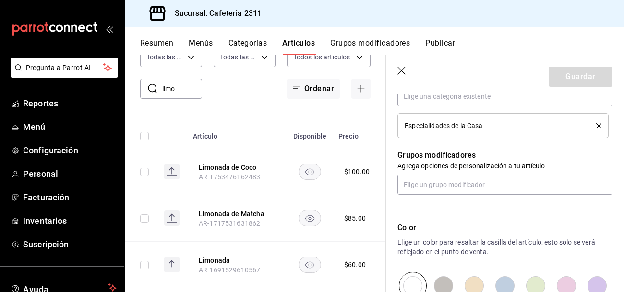
scroll to position [381, 0]
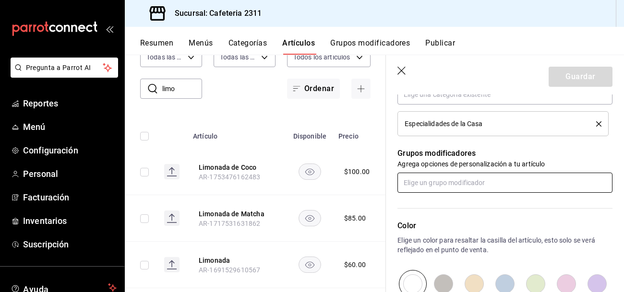
click at [490, 182] on input "text" at bounding box center [505, 183] width 215 height 20
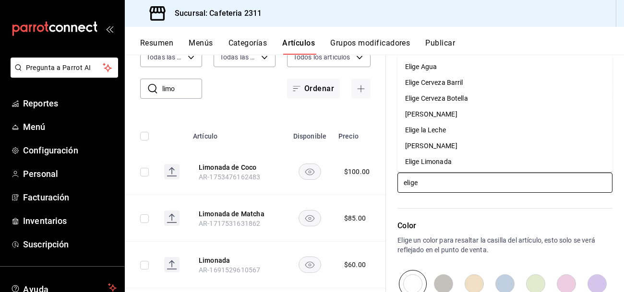
type input "elige t"
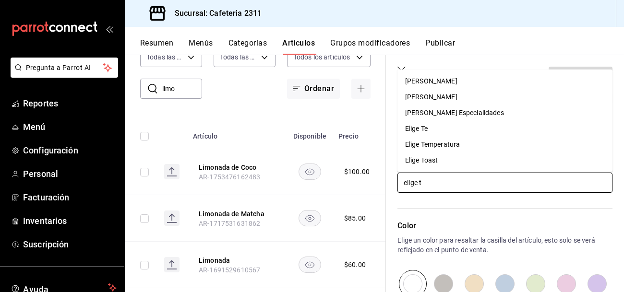
click at [518, 113] on li "[PERSON_NAME] Especialidades" at bounding box center [505, 113] width 215 height 16
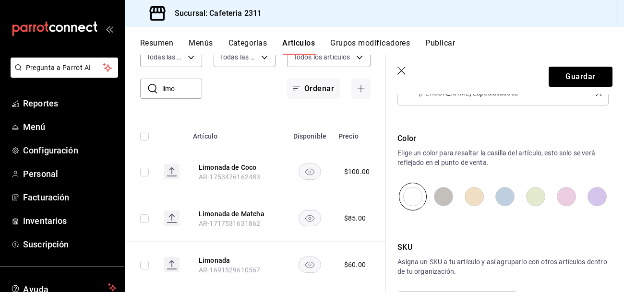
scroll to position [538, 0]
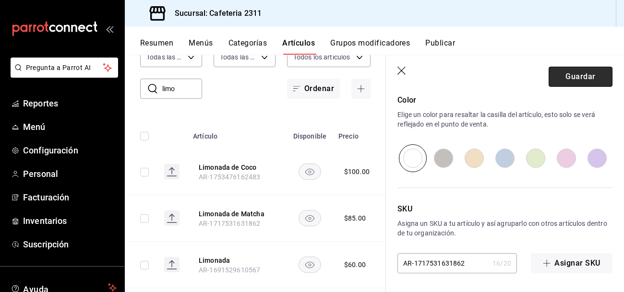
click at [579, 70] on button "Guardar" at bounding box center [581, 77] width 64 height 20
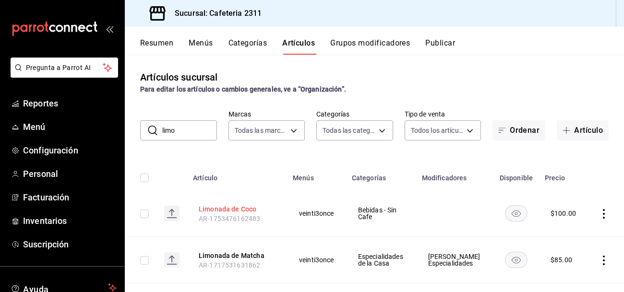
click at [226, 208] on button "Limonada de Coco" at bounding box center [237, 210] width 77 height 10
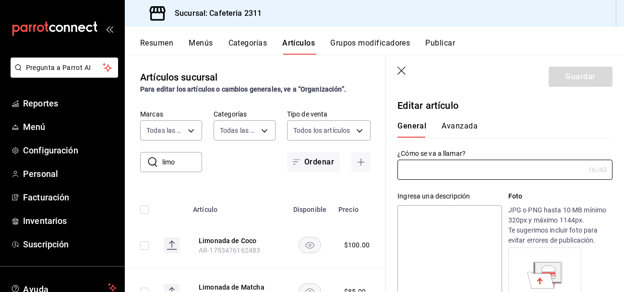
type input "Limonada de Coco"
type input "AR-1753476162483"
type input "$100.00"
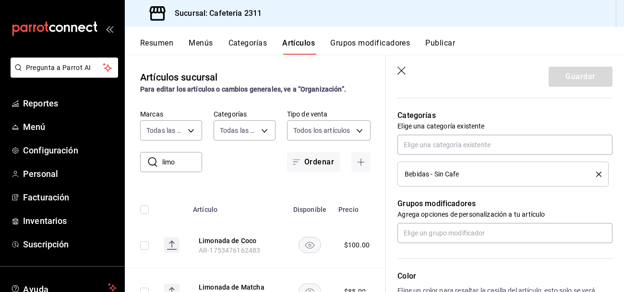
scroll to position [331, 0]
click at [598, 173] on icon "delete" at bounding box center [598, 173] width 5 height 5
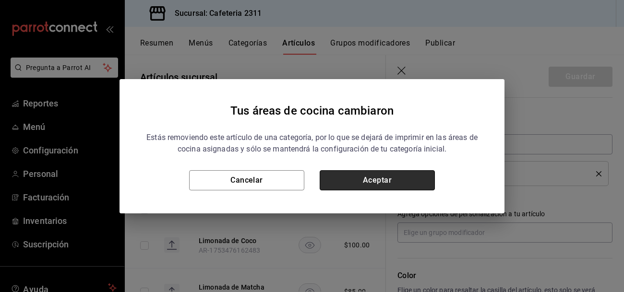
click at [352, 179] on button "Aceptar" at bounding box center [377, 180] width 115 height 20
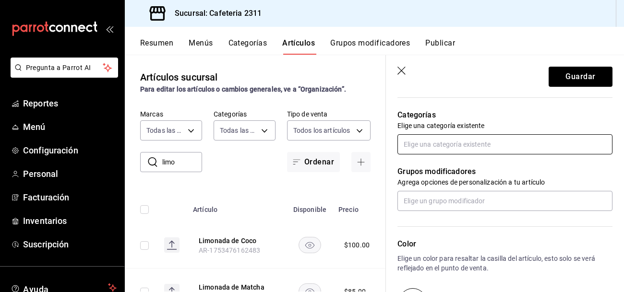
click at [434, 146] on input "text" at bounding box center [505, 144] width 215 height 20
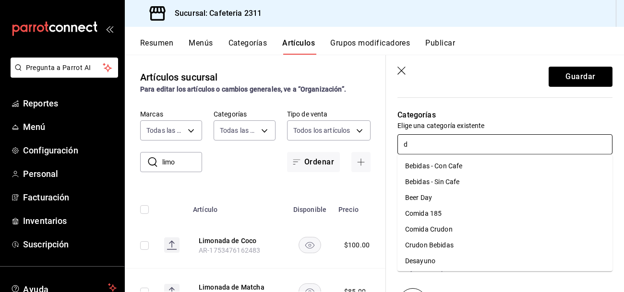
type input "de"
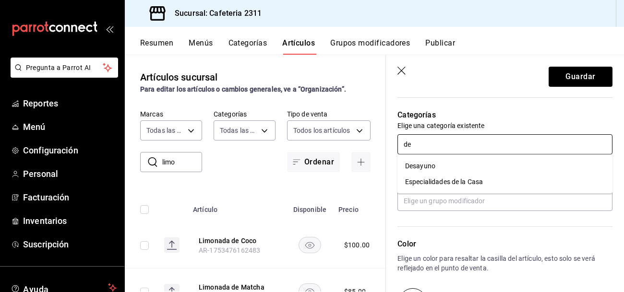
click at [437, 178] on li "Especialidades de la Casa" at bounding box center [505, 182] width 215 height 16
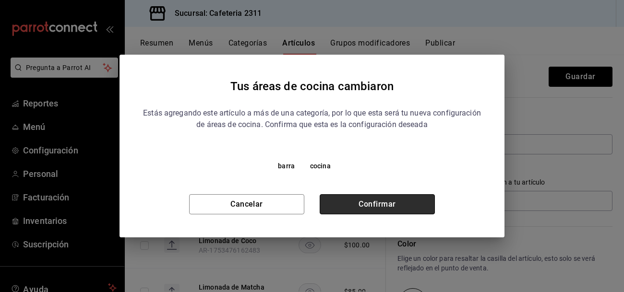
click at [411, 200] on button "Confirmar" at bounding box center [377, 204] width 115 height 20
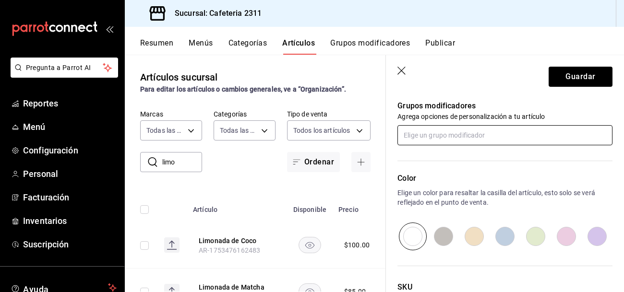
scroll to position [507, 0]
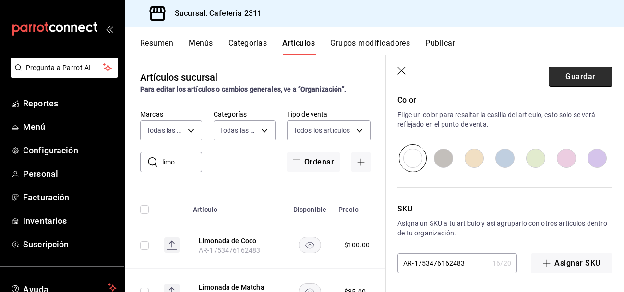
click at [569, 73] on button "Guardar" at bounding box center [581, 77] width 64 height 20
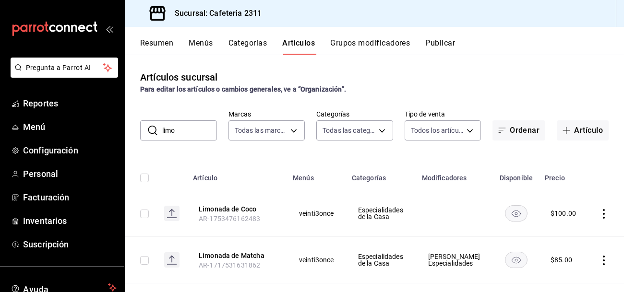
click at [202, 133] on input "limo" at bounding box center [189, 130] width 55 height 19
type input "l"
click at [204, 44] on button "Menús" at bounding box center [201, 46] width 24 height 16
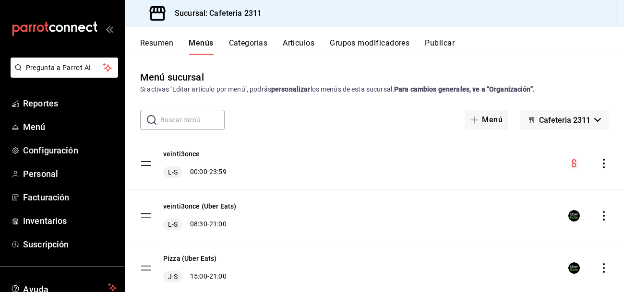
click at [599, 163] on icon "actions" at bounding box center [604, 164] width 10 height 10
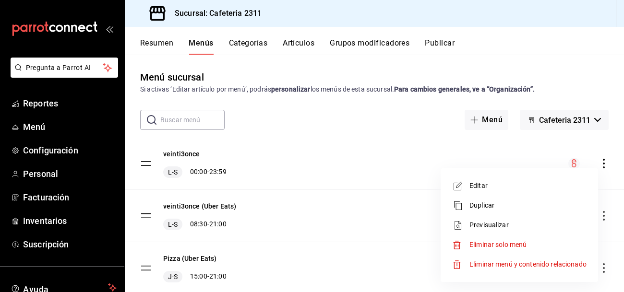
click at [490, 227] on span "Previsualizar" at bounding box center [528, 225] width 117 height 10
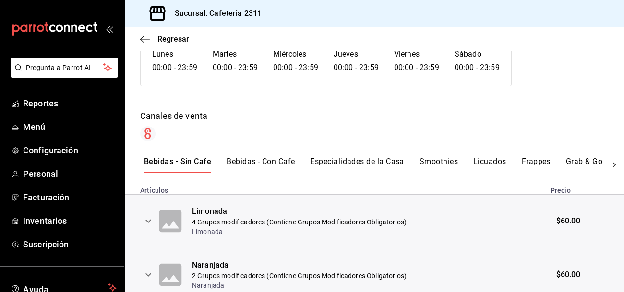
scroll to position [95, 0]
click at [367, 163] on button "Especialidades de la Casa" at bounding box center [357, 165] width 94 height 16
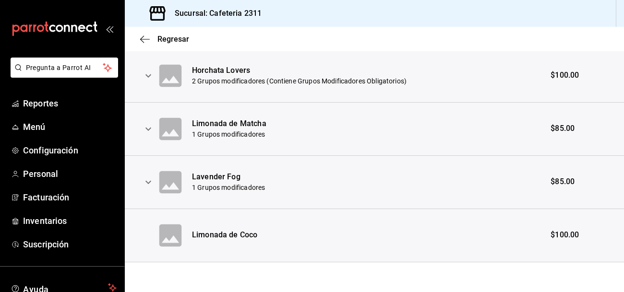
scroll to position [615, 0]
click at [151, 184] on icon "expand row" at bounding box center [149, 183] width 12 height 12
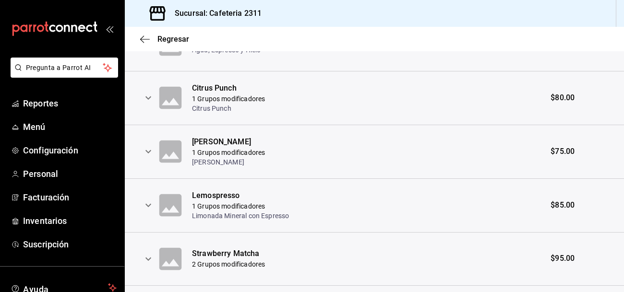
scroll to position [323, 0]
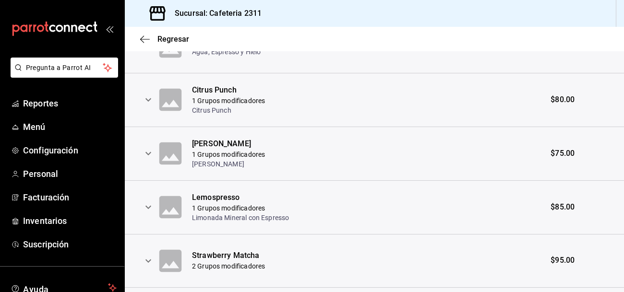
click at [149, 152] on icon "expand row" at bounding box center [149, 154] width 12 height 12
